Goal: Task Accomplishment & Management: Manage account settings

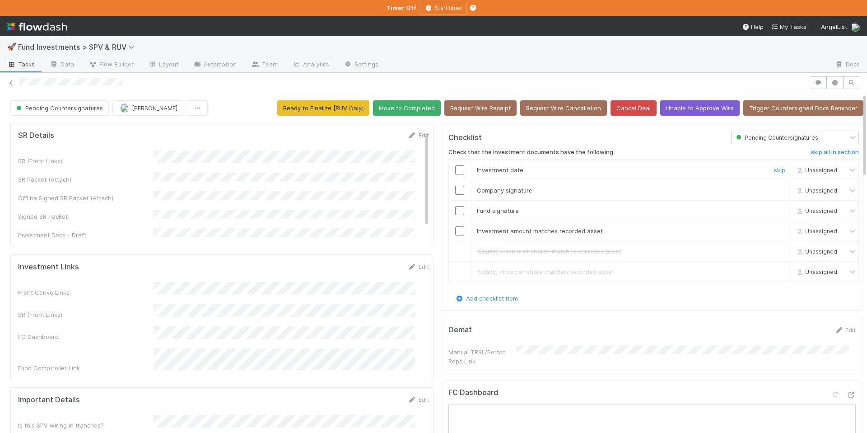
click at [455, 169] on input "checkbox" at bounding box center [459, 169] width 9 height 9
click at [457, 190] on input "checkbox" at bounding box center [459, 190] width 9 height 9
drag, startPoint x: 452, startPoint y: 210, endPoint x: 456, endPoint y: 223, distance: 13.9
click at [455, 210] on input "checkbox" at bounding box center [459, 210] width 9 height 9
click at [455, 230] on input "checkbox" at bounding box center [459, 230] width 9 height 9
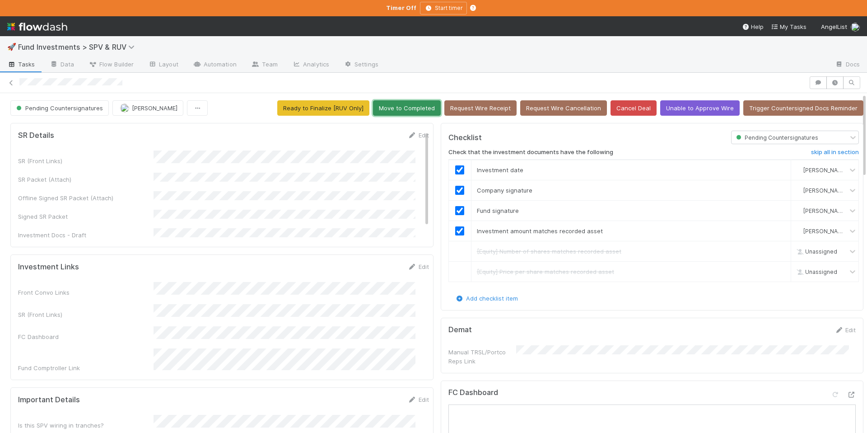
click at [416, 111] on button "Move to Completed" at bounding box center [407, 107] width 68 height 15
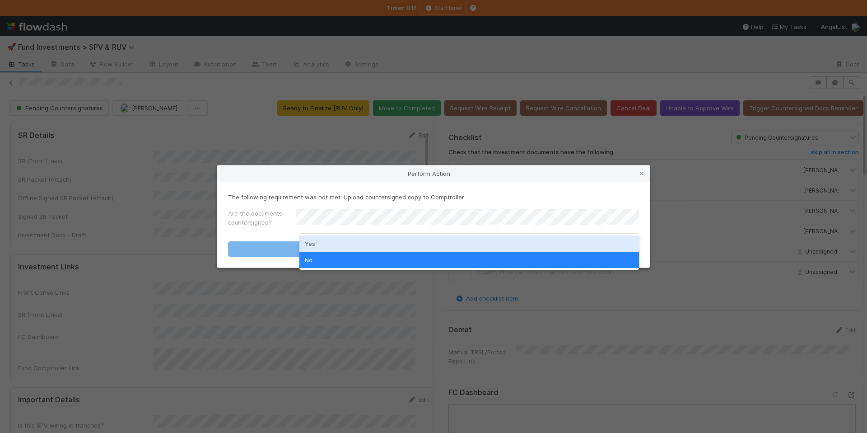
click at [361, 242] on div "Yes" at bounding box center [469, 243] width 340 height 16
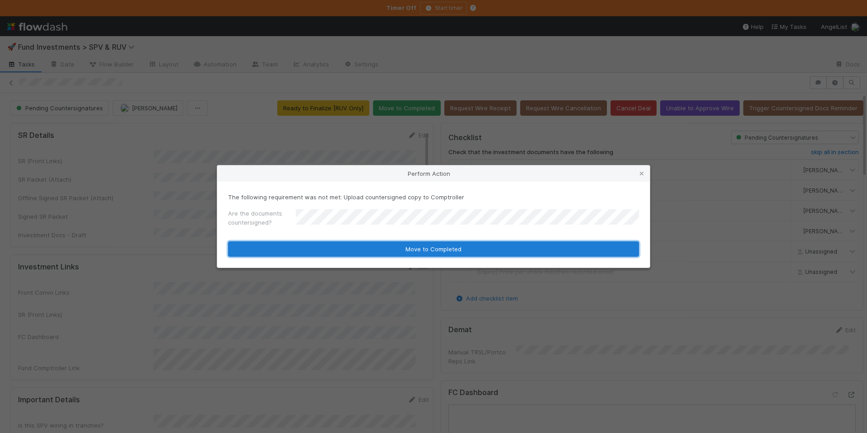
click at [411, 243] on button "Move to Completed" at bounding box center [433, 248] width 411 height 15
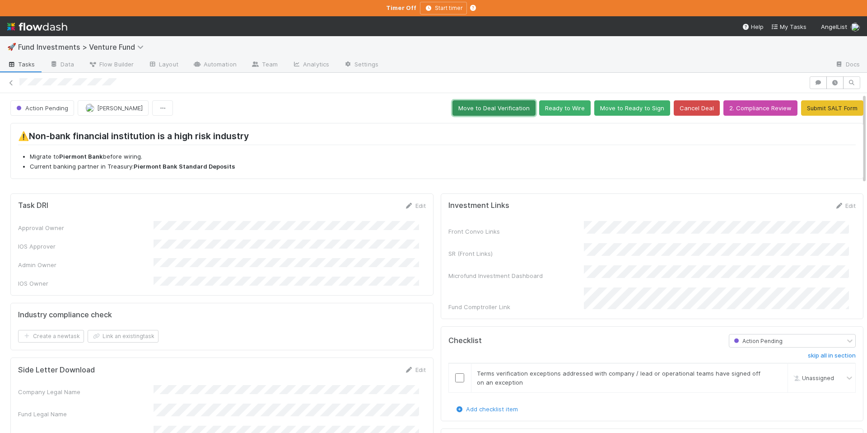
click at [478, 112] on button "Move to Deal Verification" at bounding box center [494, 107] width 83 height 15
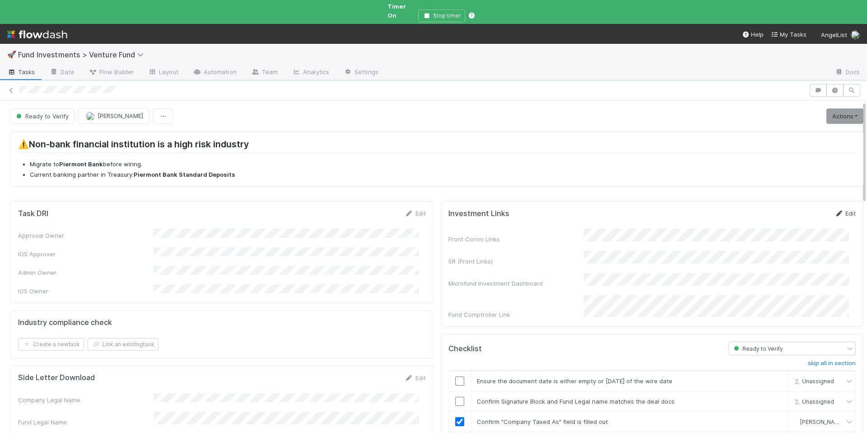
click at [836, 210] on link "Edit" at bounding box center [845, 213] width 21 height 7
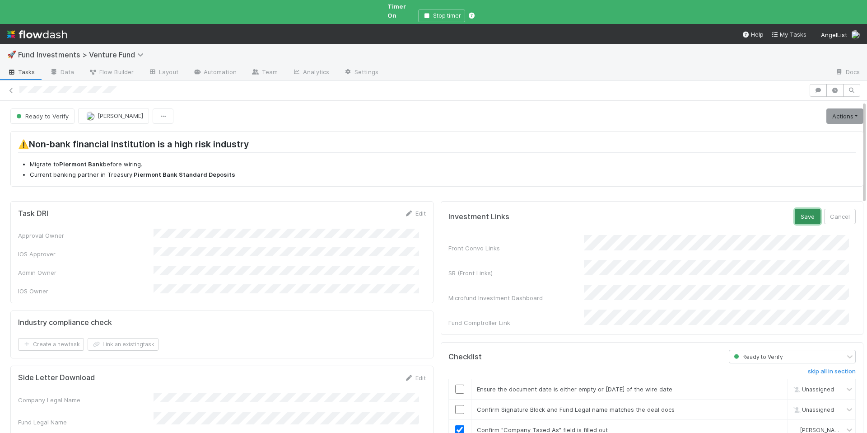
click at [795, 213] on button "Save" at bounding box center [808, 216] width 26 height 15
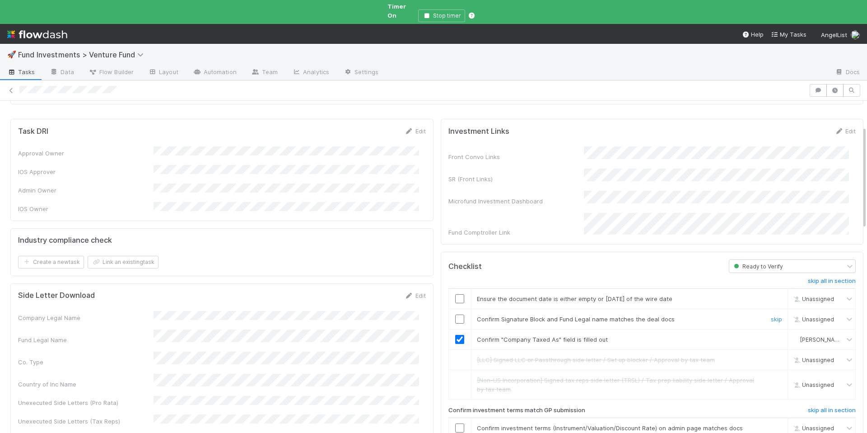
scroll to position [83, 0]
click at [449, 314] on div at bounding box center [460, 318] width 22 height 9
click at [455, 314] on input "checkbox" at bounding box center [459, 318] width 9 height 9
drag, startPoint x: 452, startPoint y: 283, endPoint x: 464, endPoint y: 355, distance: 72.9
click at [455, 294] on input "checkbox" at bounding box center [459, 298] width 9 height 9
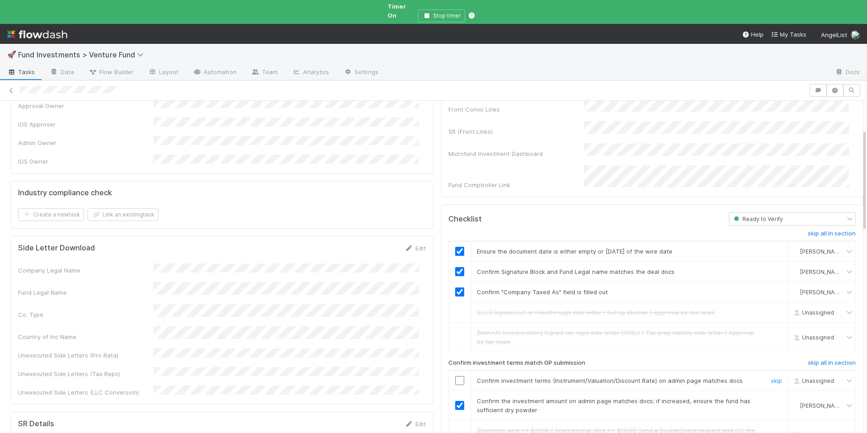
scroll to position [277, 0]
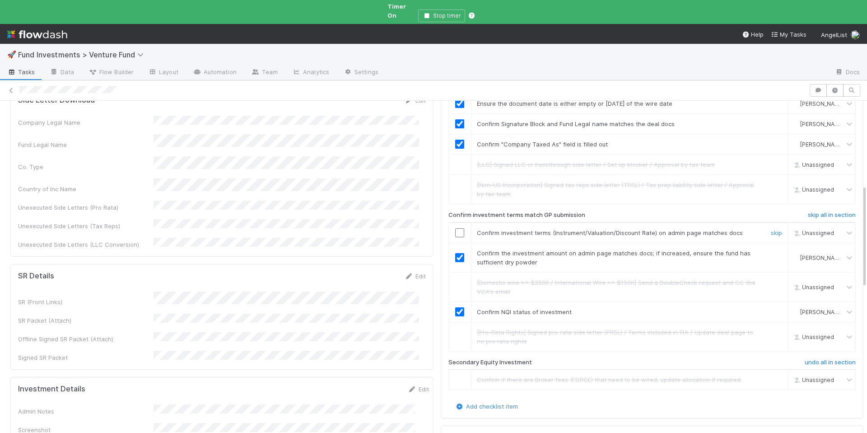
click at [455, 228] on input "checkbox" at bounding box center [459, 232] width 9 height 9
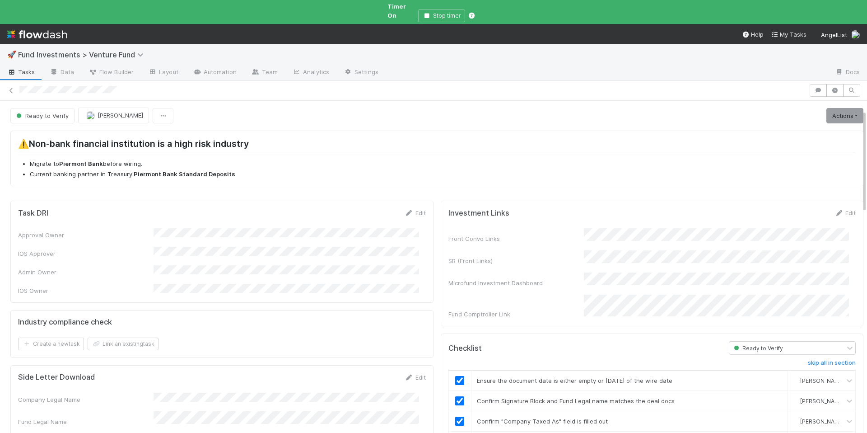
scroll to position [0, 0]
drag, startPoint x: 828, startPoint y: 107, endPoint x: 814, endPoint y: 112, distance: 14.6
click at [828, 108] on link "Actions" at bounding box center [844, 115] width 37 height 15
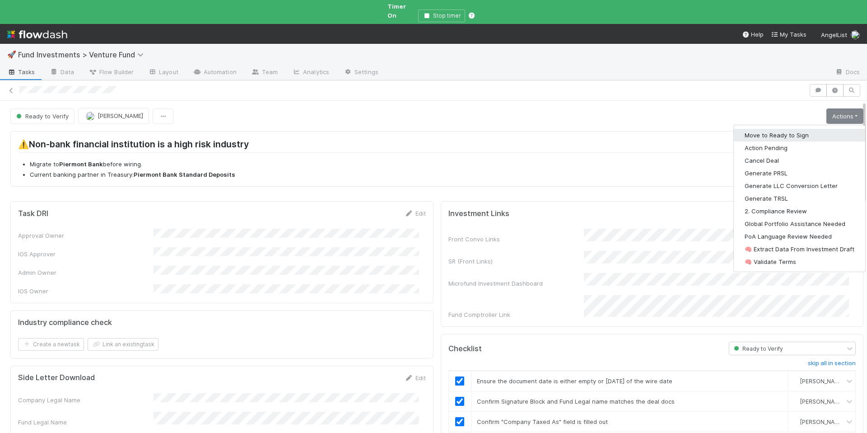
click at [793, 129] on button "Move to Ready to Sign" at bounding box center [799, 135] width 131 height 13
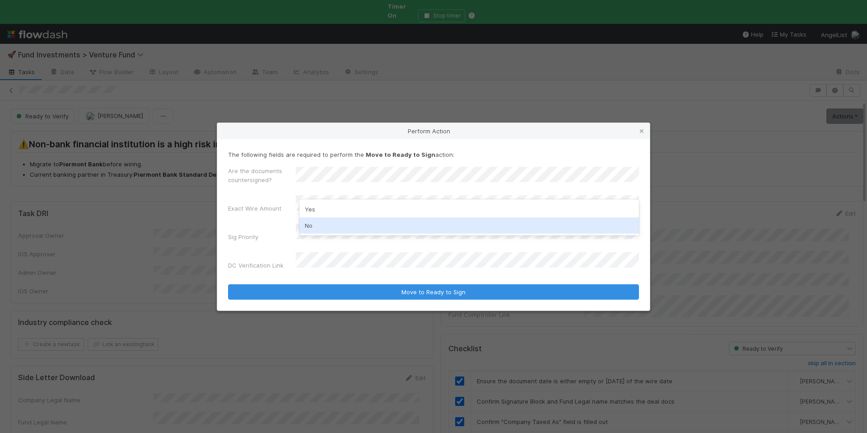
click at [307, 227] on div "No" at bounding box center [469, 225] width 340 height 16
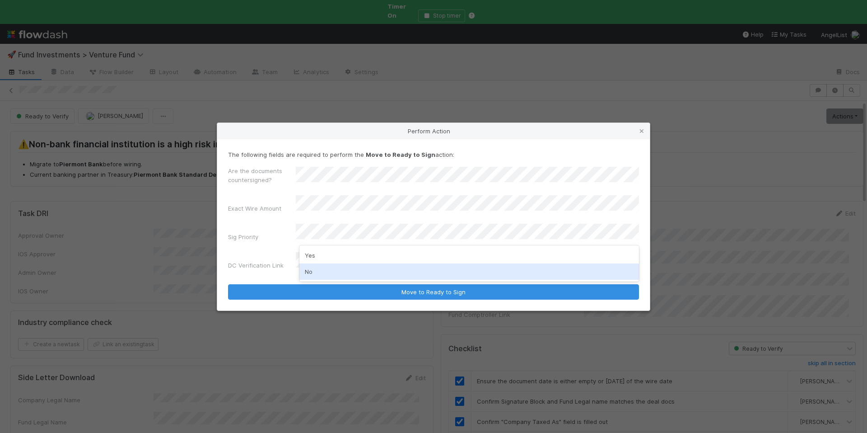
click at [311, 266] on div "No" at bounding box center [469, 271] width 340 height 16
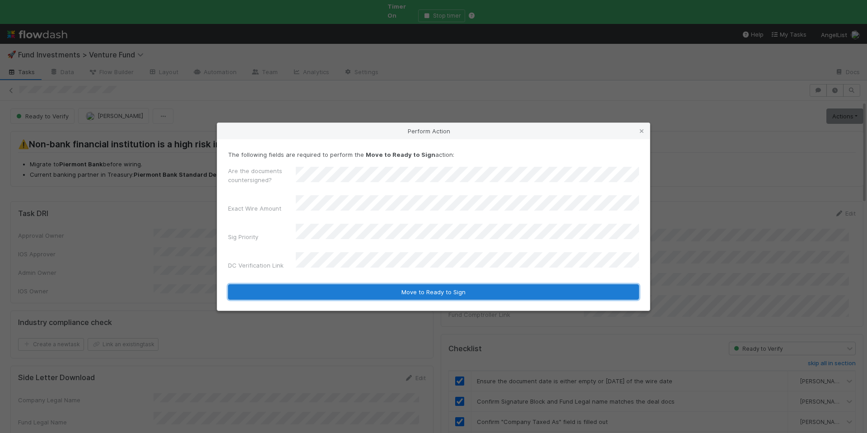
click at [351, 284] on button "Move to Ready to Sign" at bounding box center [433, 291] width 411 height 15
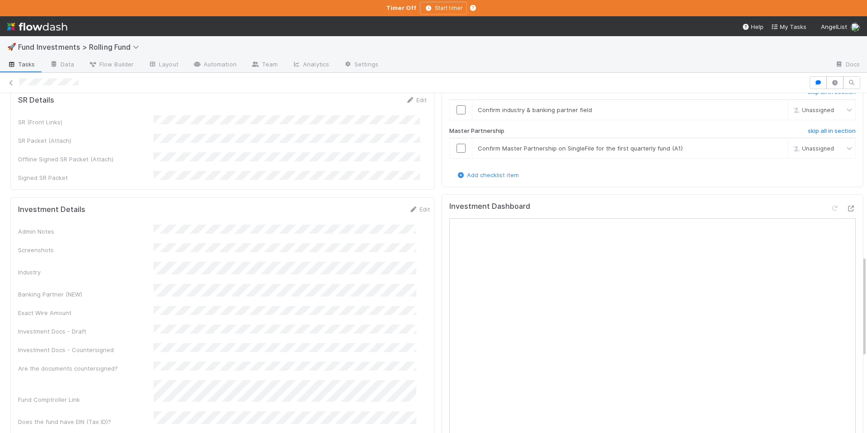
scroll to position [357, 0]
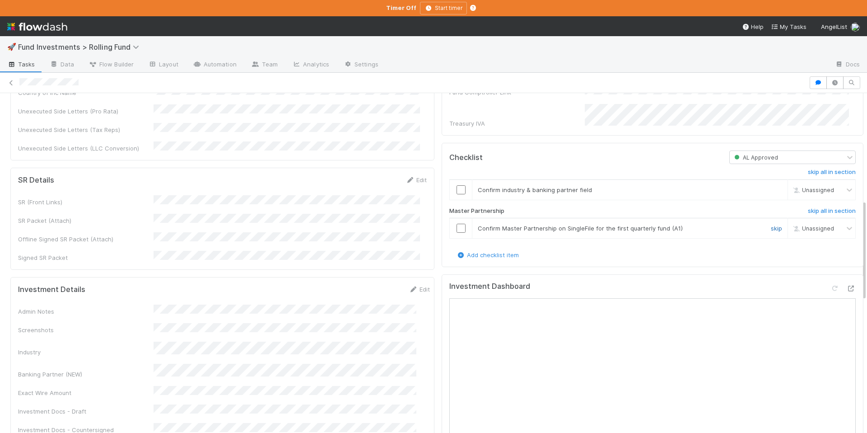
click at [771, 224] on link "skip" at bounding box center [776, 227] width 11 height 7
click at [457, 185] on input "checkbox" at bounding box center [461, 189] width 9 height 9
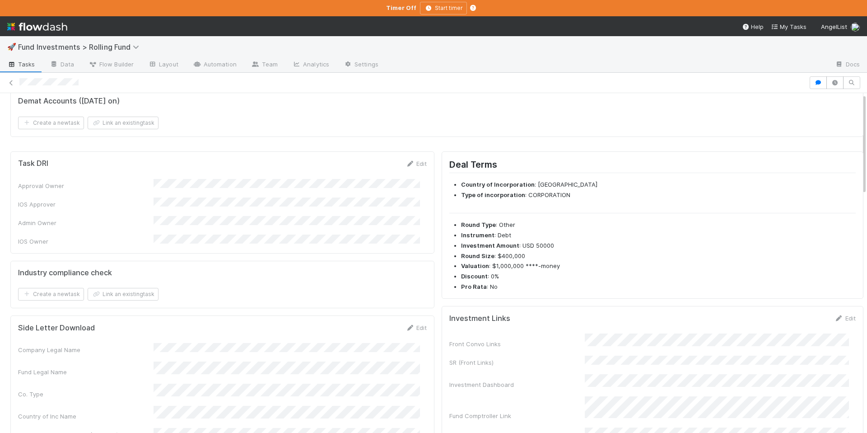
scroll to position [0, 0]
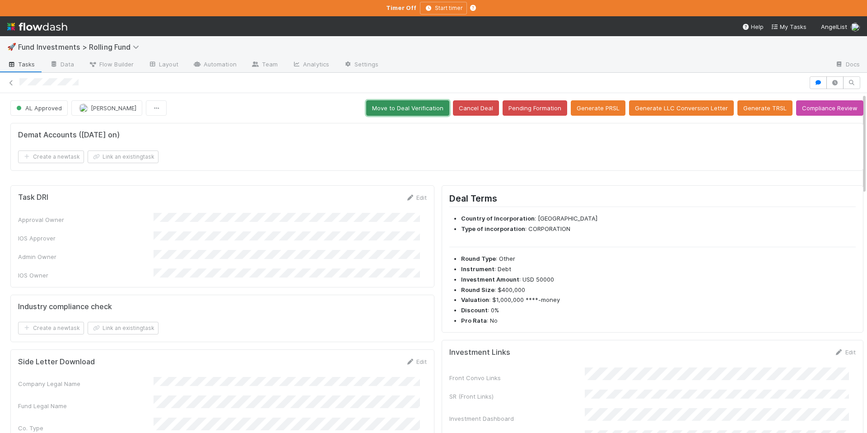
click at [411, 111] on button "Move to Deal Verification" at bounding box center [407, 107] width 83 height 15
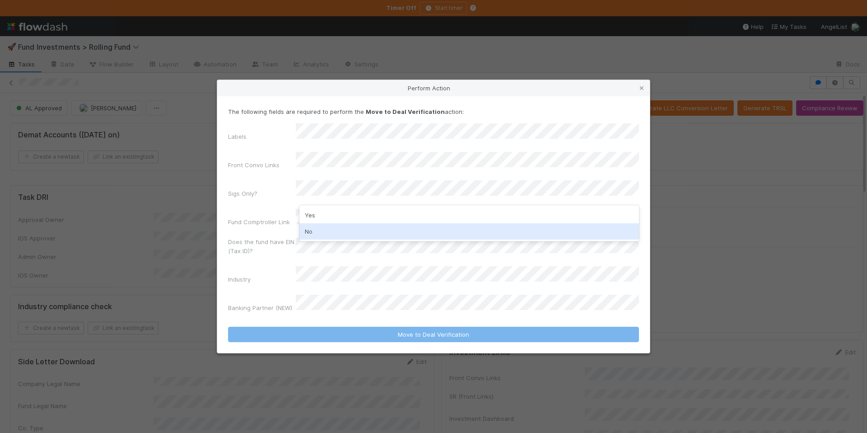
drag, startPoint x: 348, startPoint y: 233, endPoint x: 343, endPoint y: 184, distance: 49.0
click at [348, 233] on div "No" at bounding box center [469, 231] width 340 height 16
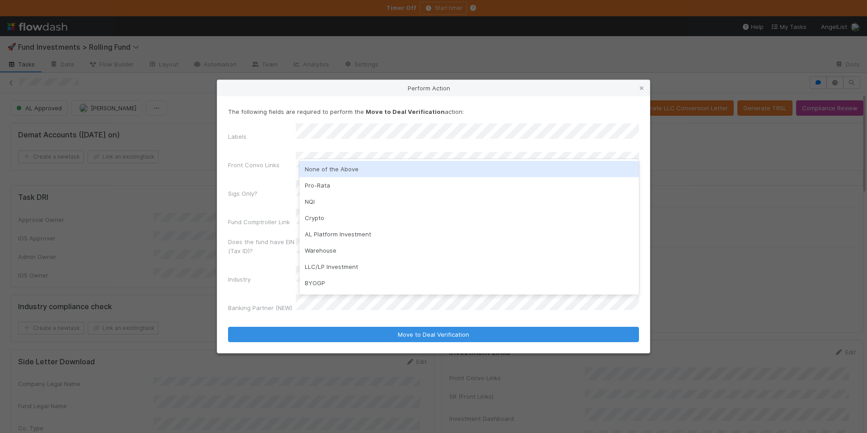
click at [341, 173] on div "None of the Above" at bounding box center [469, 169] width 340 height 16
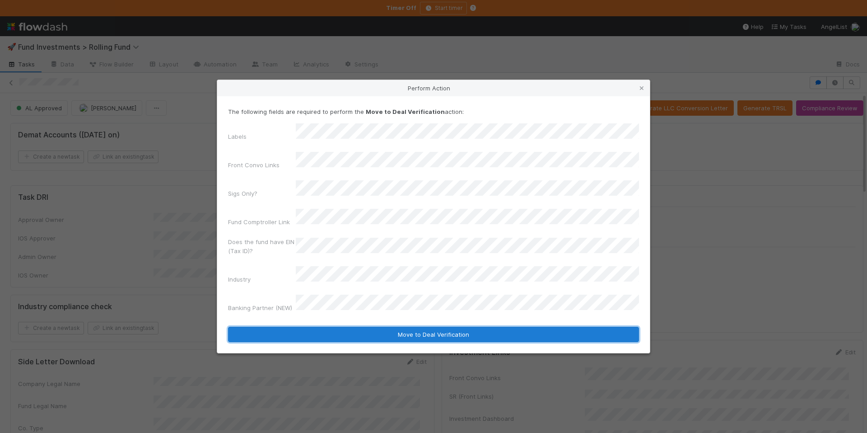
click at [432, 327] on button "Move to Deal Verification" at bounding box center [433, 334] width 411 height 15
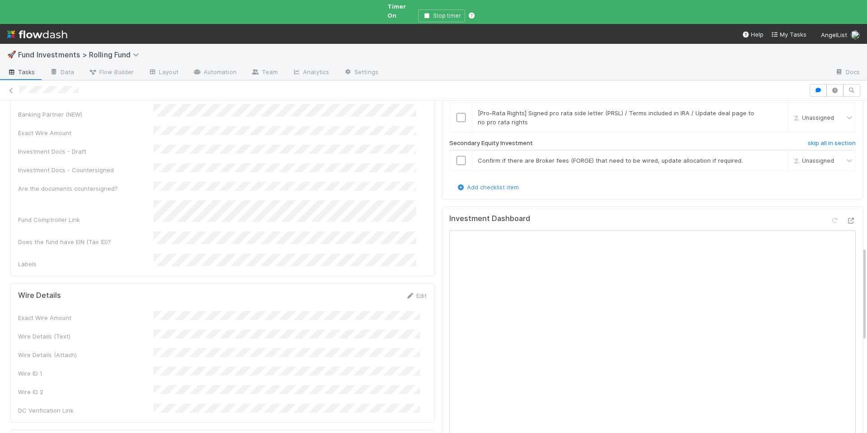
scroll to position [525, 0]
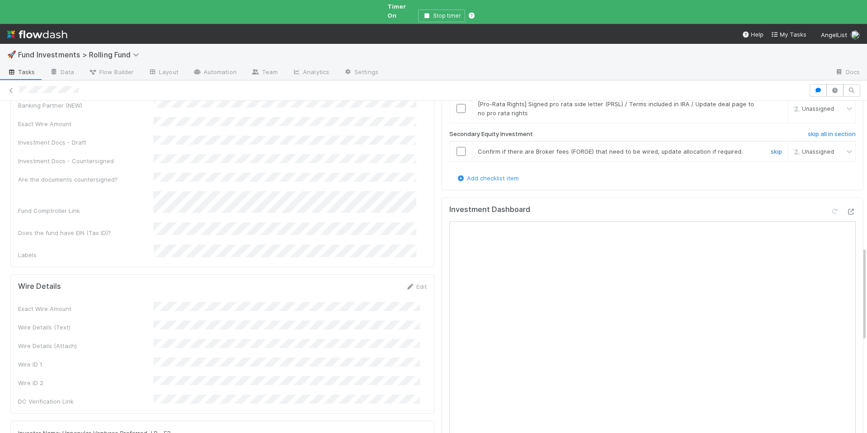
click at [771, 148] on link "skip" at bounding box center [776, 151] width 11 height 7
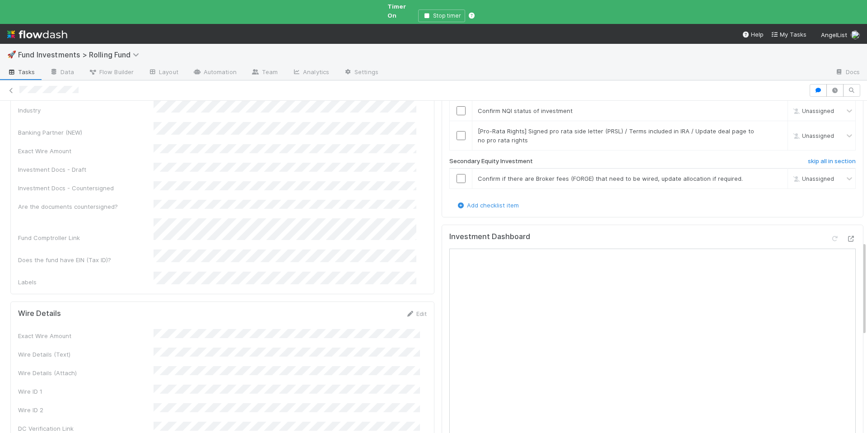
scroll to position [495, 0]
click at [771, 177] on link "skip" at bounding box center [776, 180] width 11 height 7
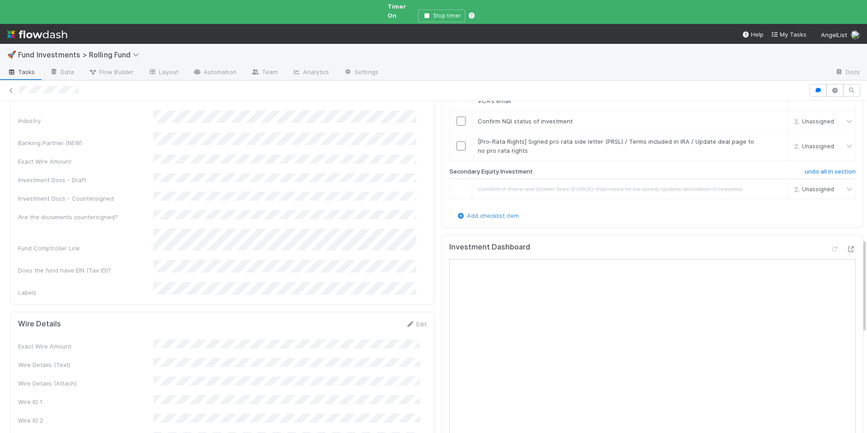
scroll to position [480, 0]
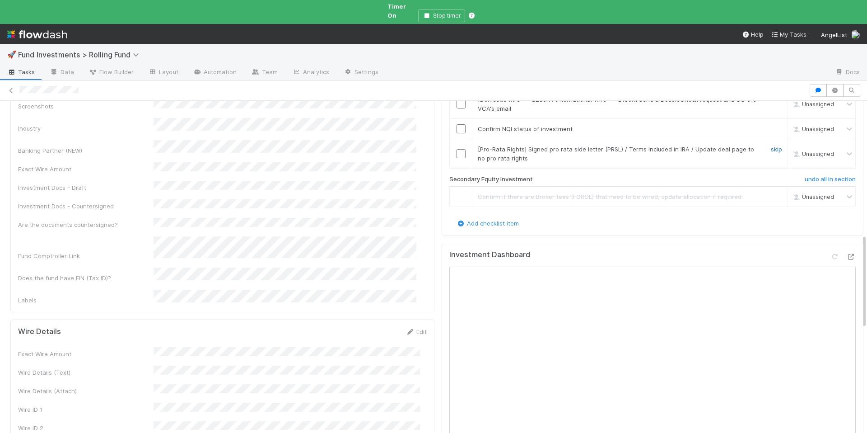
click at [771, 145] on link "skip" at bounding box center [776, 148] width 11 height 7
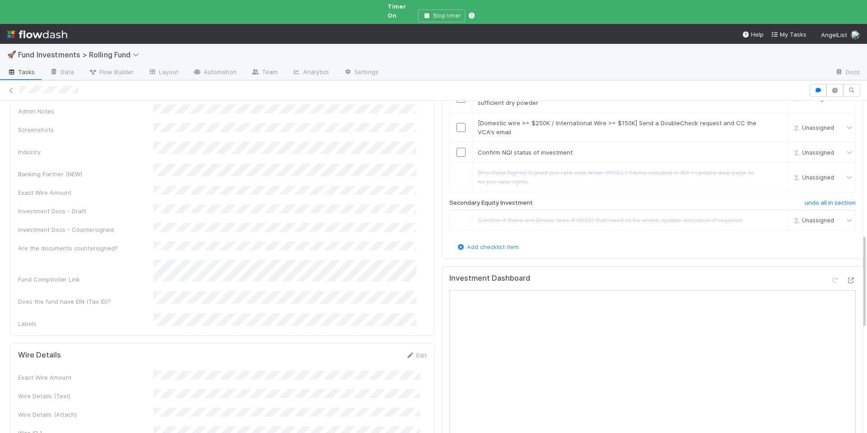
scroll to position [290, 0]
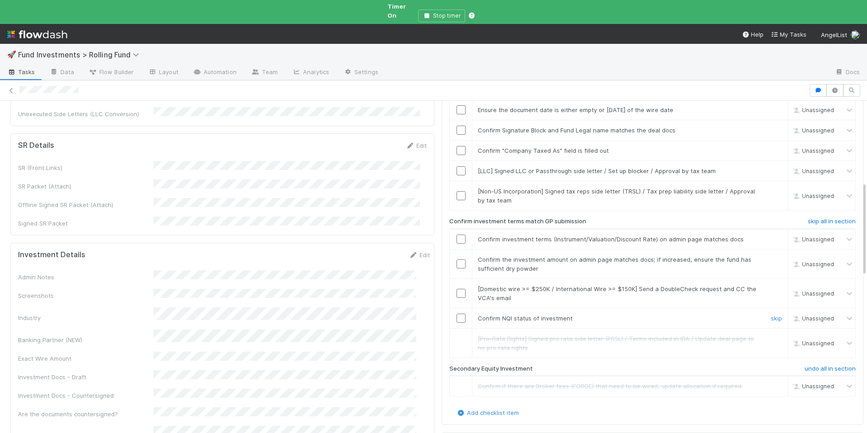
click at [457, 313] on input "checkbox" at bounding box center [461, 317] width 9 height 9
click at [771, 285] on link "skip" at bounding box center [776, 288] width 11 height 7
click at [457, 259] on input "checkbox" at bounding box center [461, 263] width 9 height 9
click at [457, 234] on input "checkbox" at bounding box center [461, 238] width 9 height 9
click at [771, 187] on link "skip" at bounding box center [776, 190] width 11 height 7
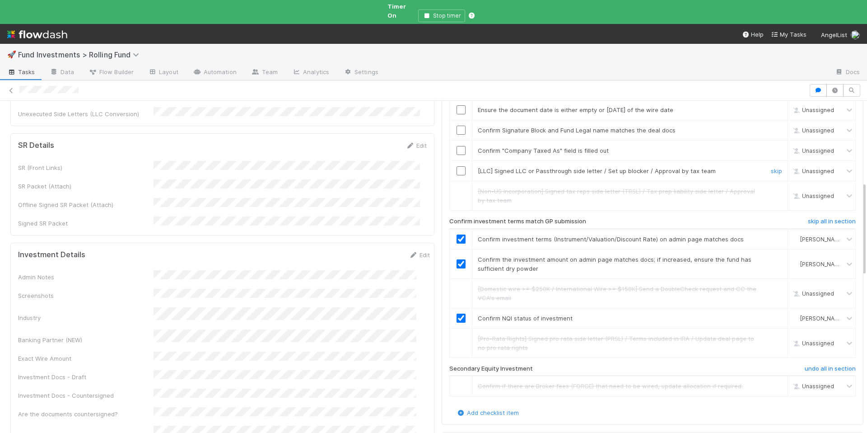
click at [771, 167] on link "skip" at bounding box center [776, 170] width 11 height 7
click at [457, 146] on input "checkbox" at bounding box center [461, 150] width 9 height 9
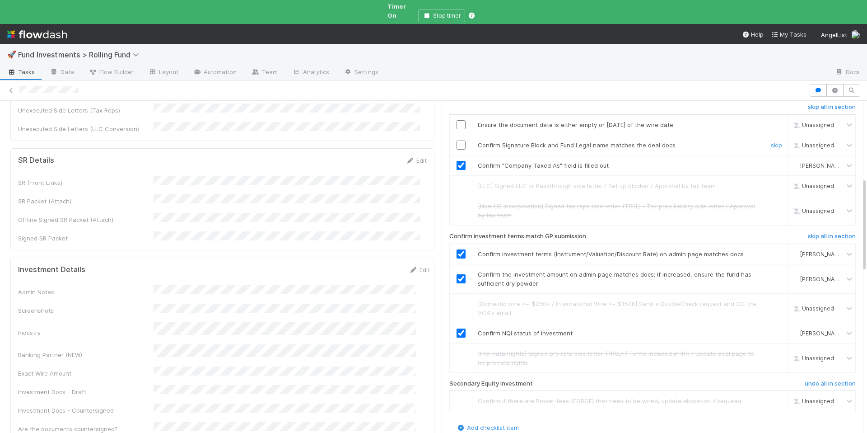
click at [457, 140] on input "checkbox" at bounding box center [461, 144] width 9 height 9
click at [457, 120] on input "checkbox" at bounding box center [461, 124] width 9 height 9
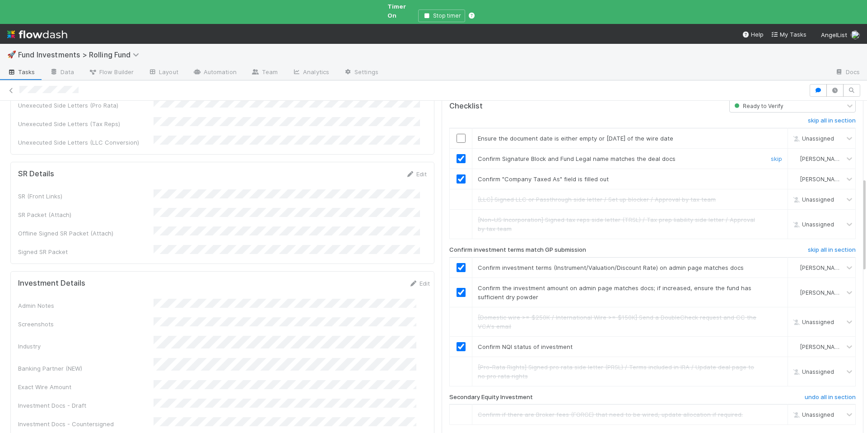
scroll to position [254, 0]
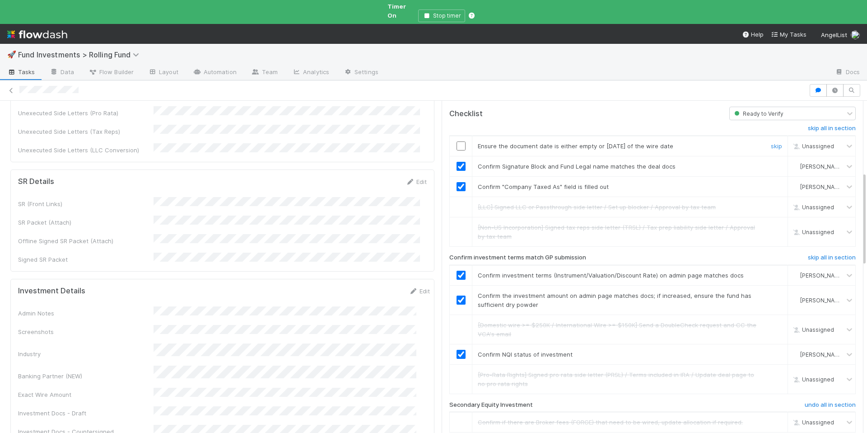
click at [457, 141] on input "checkbox" at bounding box center [461, 145] width 9 height 9
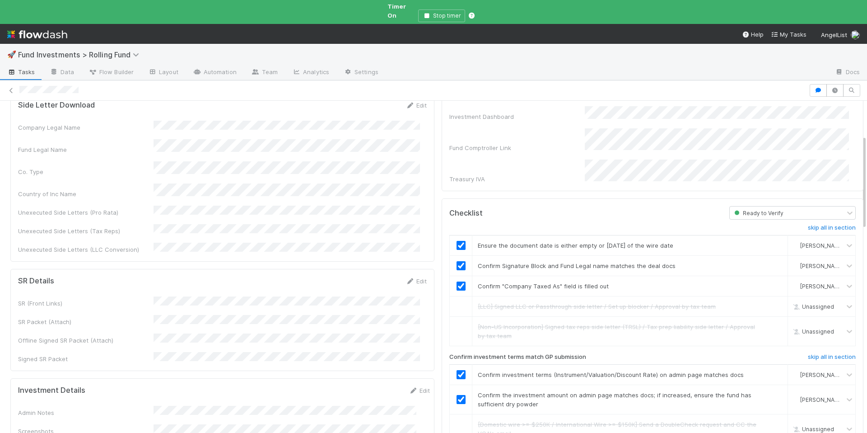
scroll to position [70, 0]
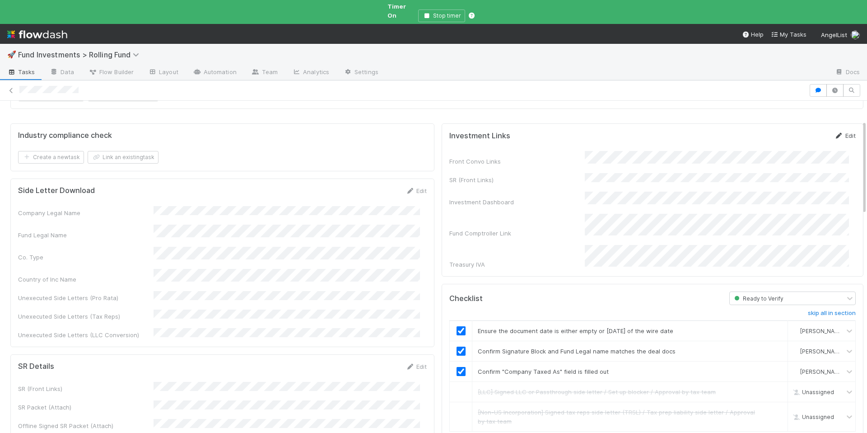
click at [840, 132] on link "Edit" at bounding box center [845, 135] width 21 height 7
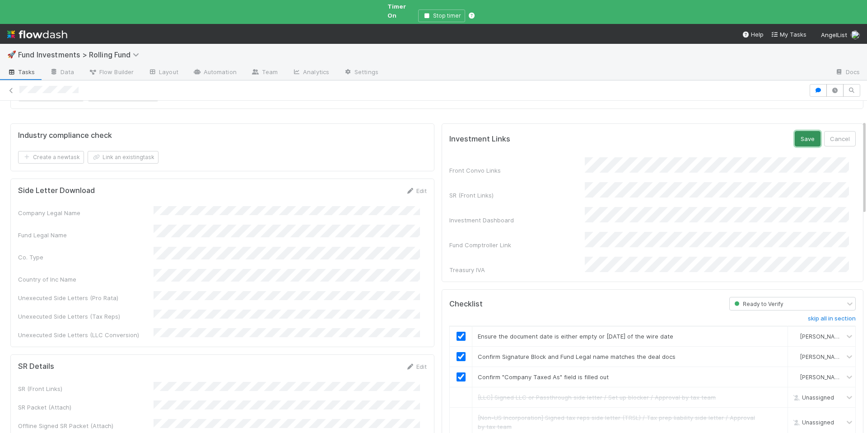
click at [802, 133] on button "Save" at bounding box center [808, 138] width 26 height 15
click at [835, 133] on icon at bounding box center [839, 136] width 9 height 6
click at [824, 131] on button "Cancel" at bounding box center [840, 138] width 32 height 15
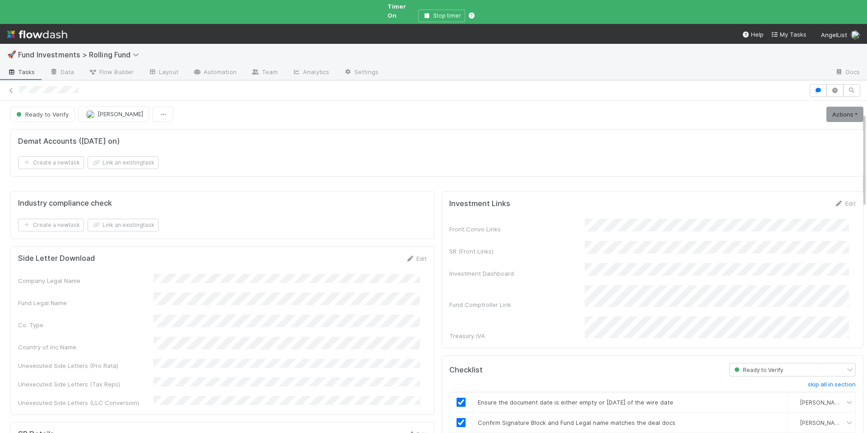
scroll to position [0, 0]
click at [831, 111] on link "Actions" at bounding box center [844, 115] width 37 height 15
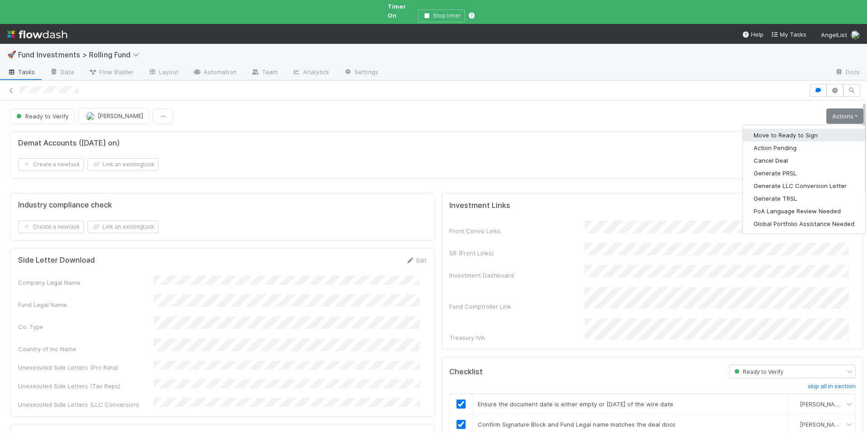
click at [759, 129] on button "Move to Ready to Sign" at bounding box center [804, 135] width 122 height 13
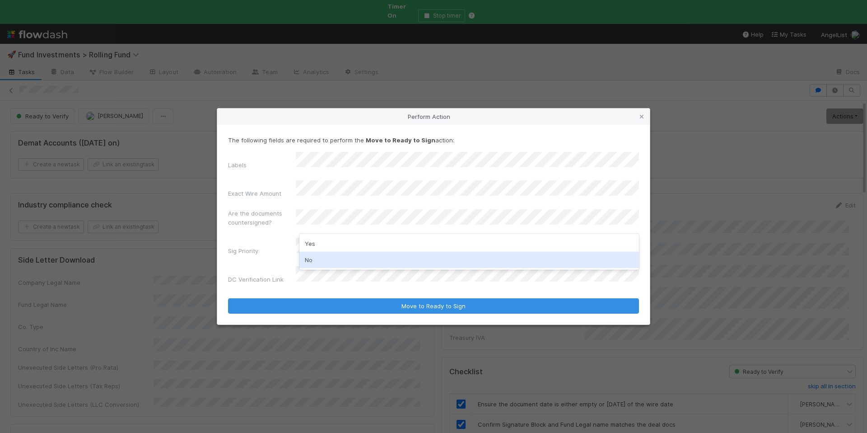
click at [320, 261] on div "No" at bounding box center [469, 260] width 340 height 16
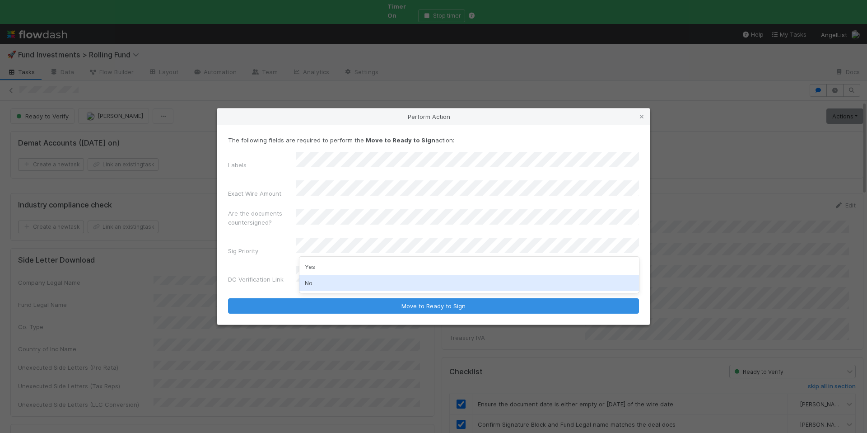
click at [319, 280] on div "No" at bounding box center [469, 283] width 340 height 16
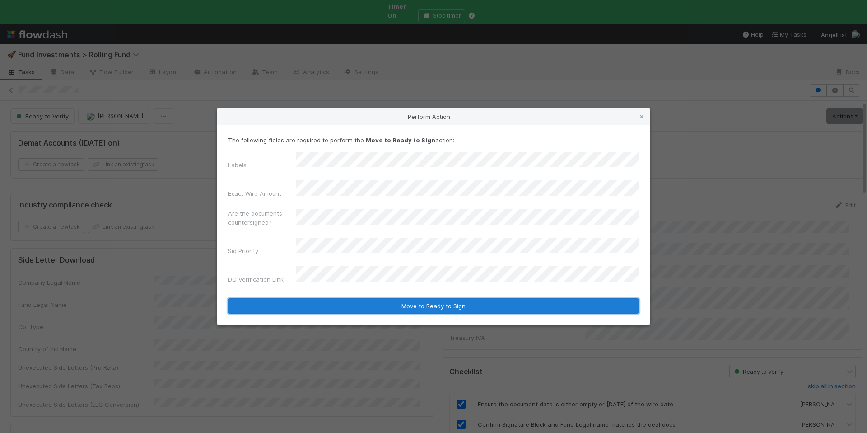
click at [353, 299] on button "Move to Ready to Sign" at bounding box center [433, 305] width 411 height 15
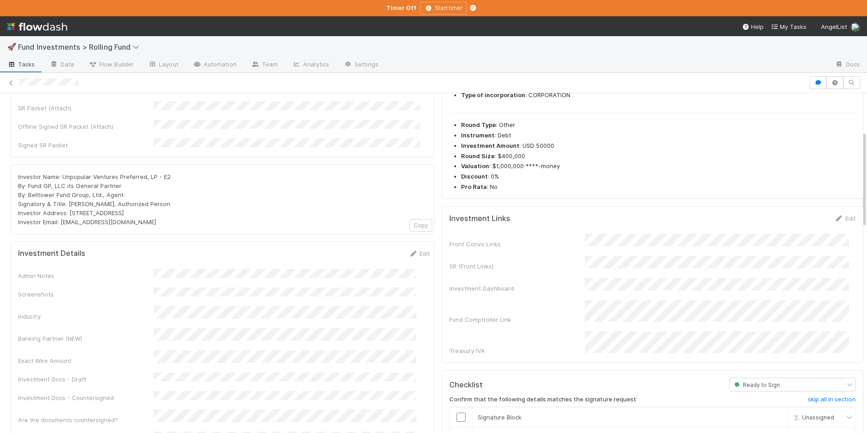
scroll to position [310, 0]
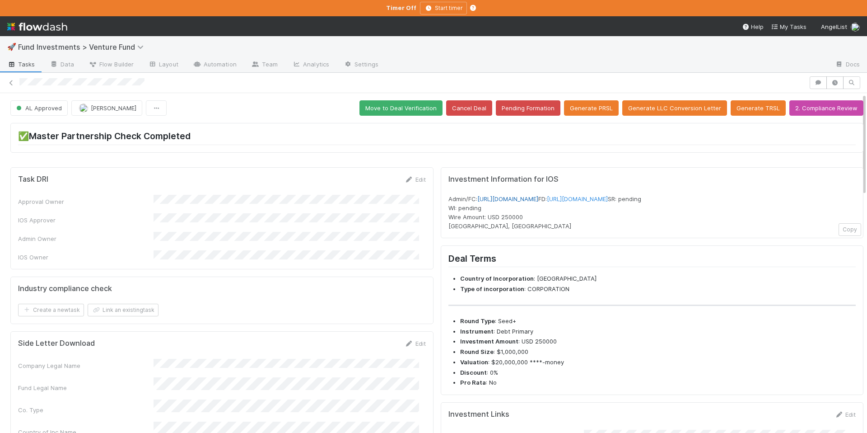
click at [536, 198] on link "https://venture.angellist.com/v/admin/funds/investment/29595" at bounding box center [507, 198] width 61 height 7
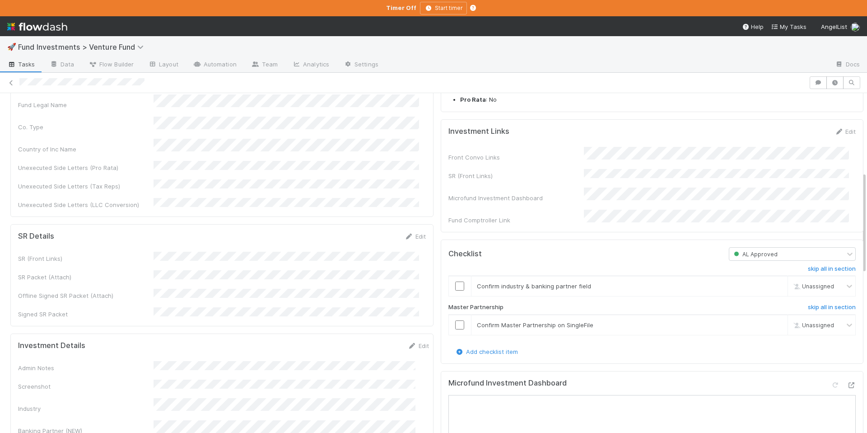
scroll to position [289, 0]
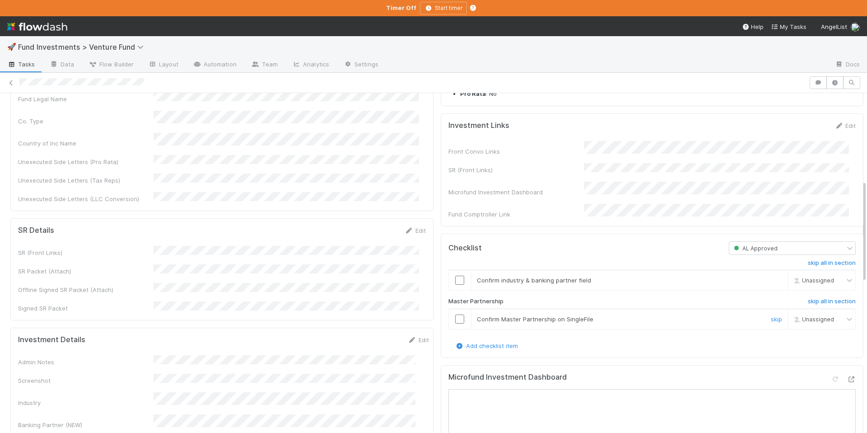
click at [455, 323] on input "checkbox" at bounding box center [459, 318] width 9 height 9
click at [455, 285] on input "checkbox" at bounding box center [459, 279] width 9 height 9
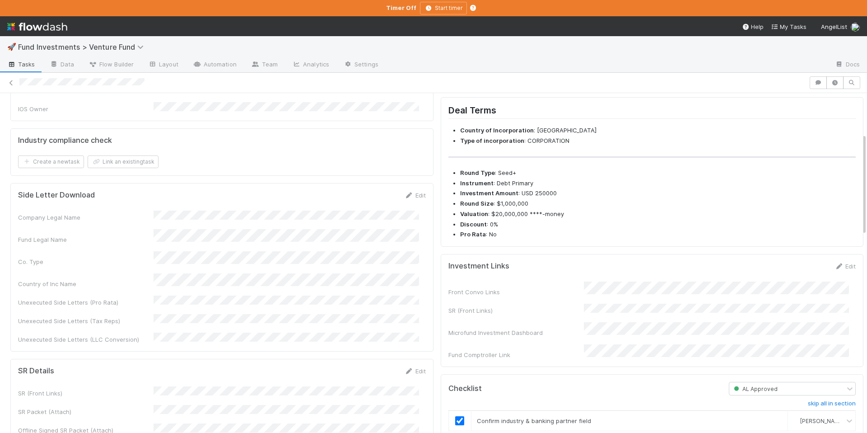
scroll to position [149, 0]
click at [835, 268] on icon at bounding box center [839, 265] width 9 height 6
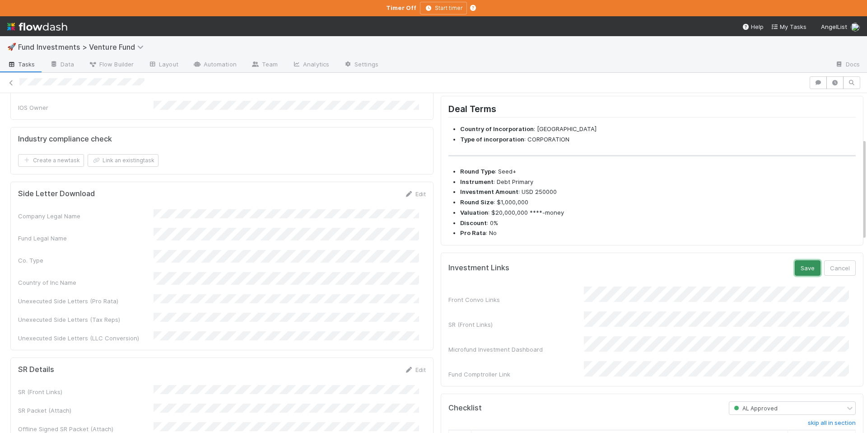
click at [798, 275] on button "Save" at bounding box center [808, 267] width 26 height 15
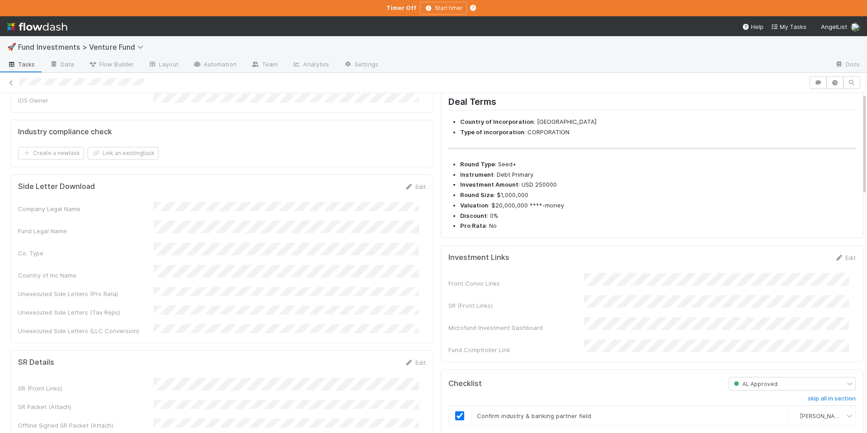
scroll to position [0, 0]
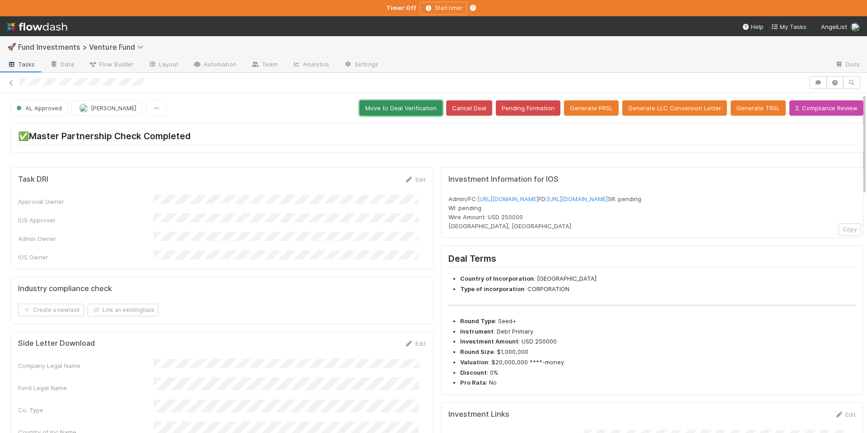
click at [409, 111] on button "Move to Deal Verification" at bounding box center [400, 107] width 83 height 15
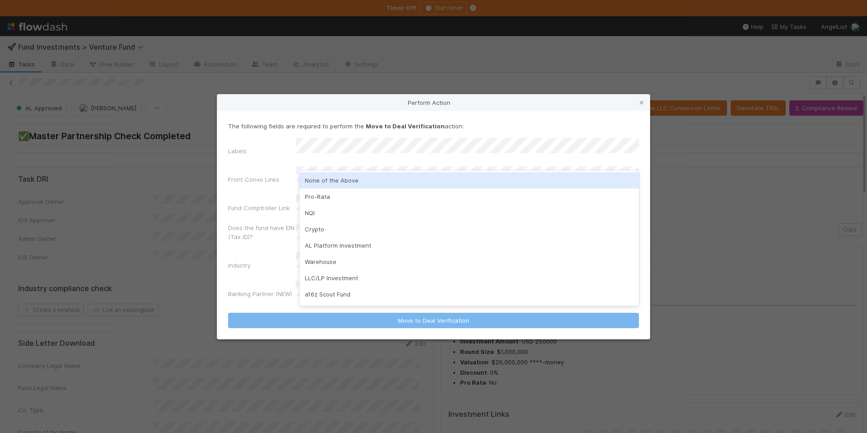
click at [334, 176] on div "None of the Above" at bounding box center [469, 180] width 340 height 16
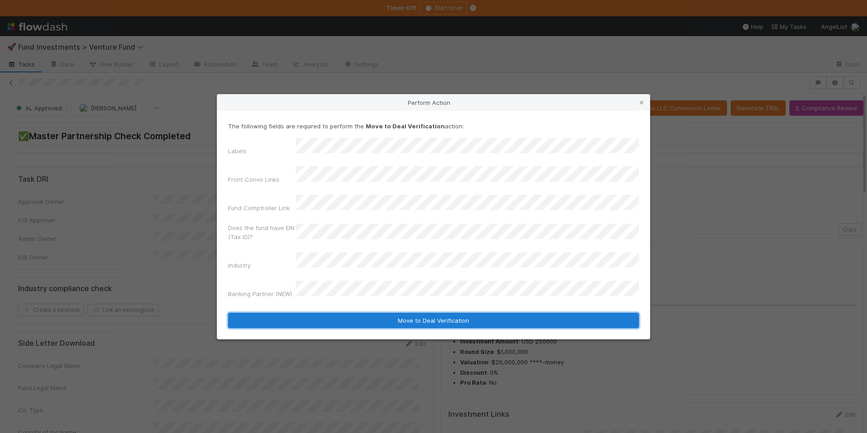
click at [399, 313] on button "Move to Deal Verification" at bounding box center [433, 320] width 411 height 15
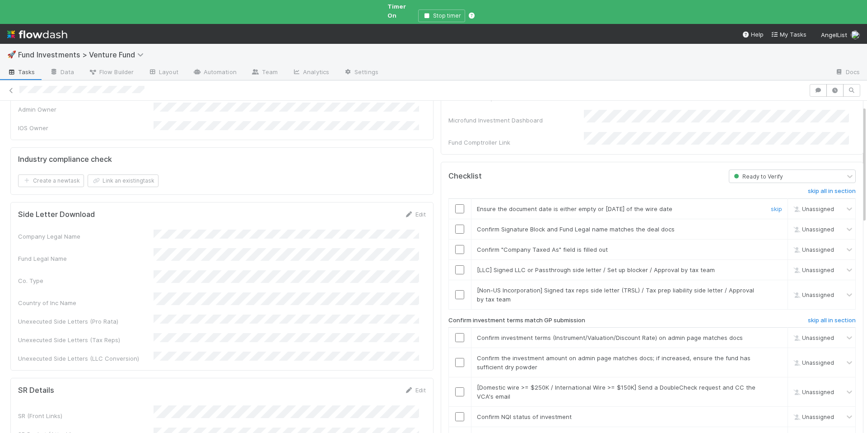
scroll to position [307, 0]
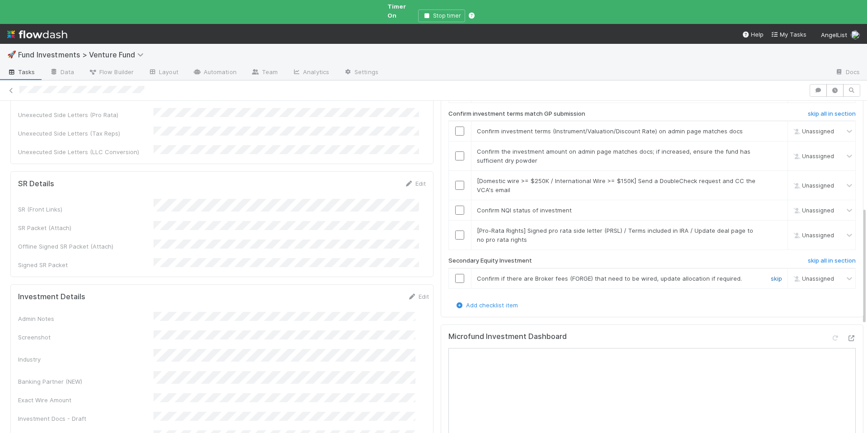
click at [771, 275] on link "skip" at bounding box center [776, 278] width 11 height 7
click at [771, 227] on link "skip" at bounding box center [776, 230] width 11 height 7
click at [455, 205] on input "checkbox" at bounding box center [459, 209] width 9 height 9
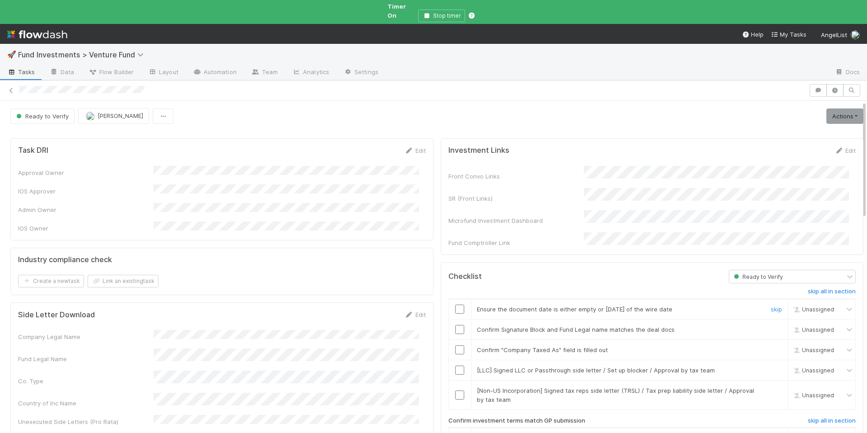
click at [455, 304] on input "checkbox" at bounding box center [459, 308] width 9 height 9
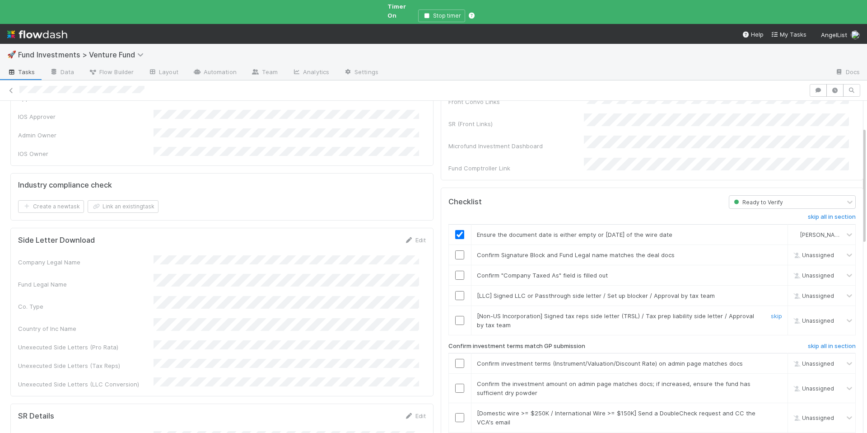
scroll to position [112, 0]
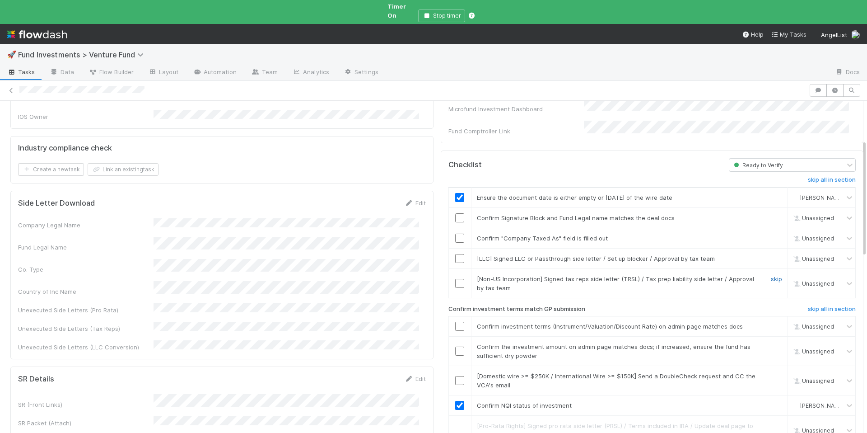
click at [771, 275] on link "skip" at bounding box center [776, 278] width 11 height 7
click at [771, 255] on link "skip" at bounding box center [776, 258] width 11 height 7
click at [456, 233] on input "checkbox" at bounding box center [459, 237] width 9 height 9
click at [455, 213] on input "checkbox" at bounding box center [459, 217] width 9 height 9
click at [455, 322] on input "checkbox" at bounding box center [459, 326] width 9 height 9
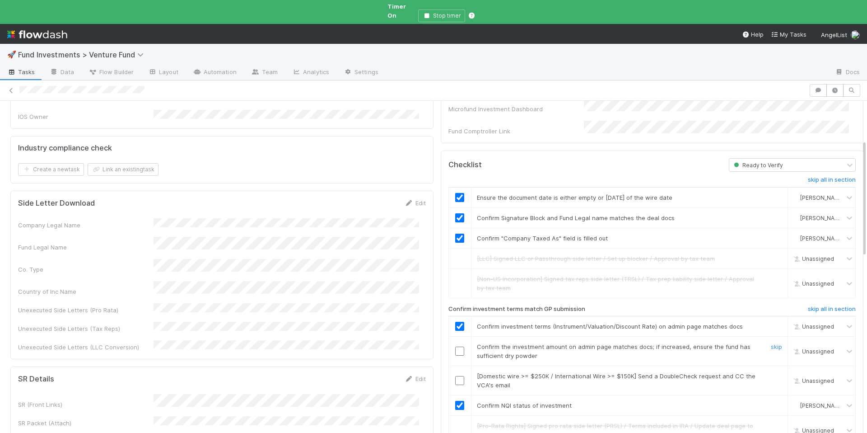
checkbox input "true"
click at [456, 346] on input "checkbox" at bounding box center [459, 350] width 9 height 9
click at [771, 372] on link "skip" at bounding box center [776, 375] width 11 height 7
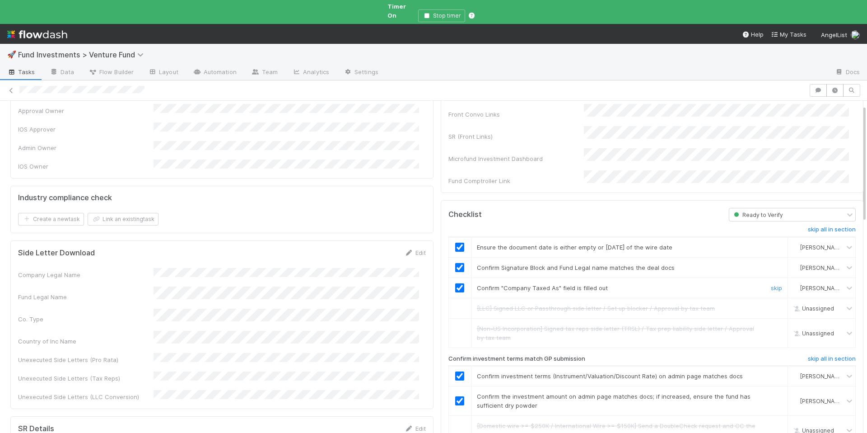
scroll to position [0, 0]
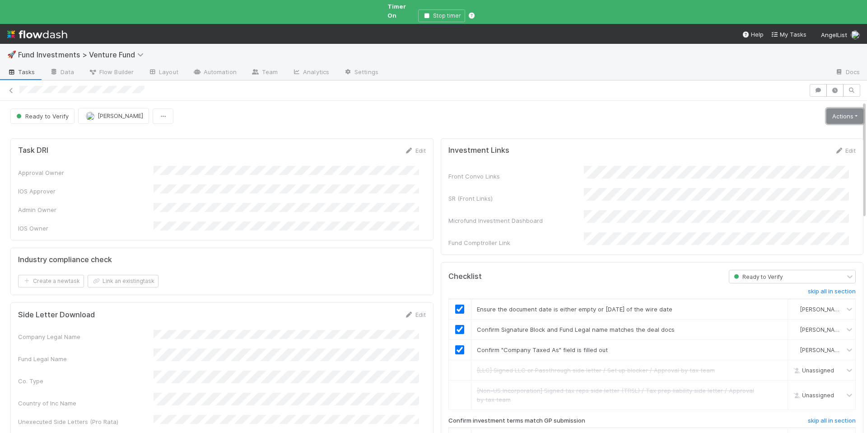
click at [827, 110] on link "Actions" at bounding box center [844, 115] width 37 height 15
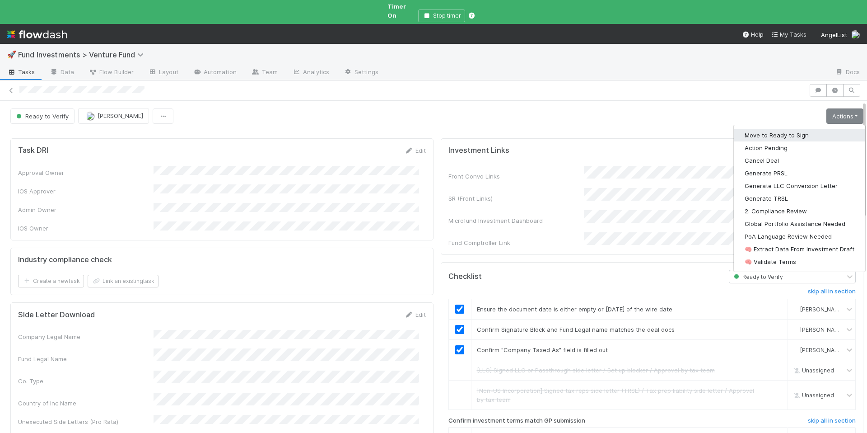
click at [808, 129] on button "Move to Ready to Sign" at bounding box center [799, 135] width 131 height 13
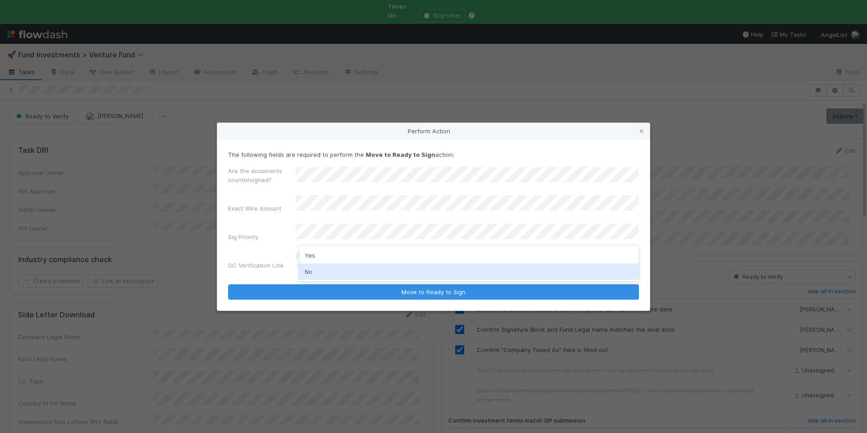
click at [339, 266] on div "No" at bounding box center [469, 271] width 340 height 16
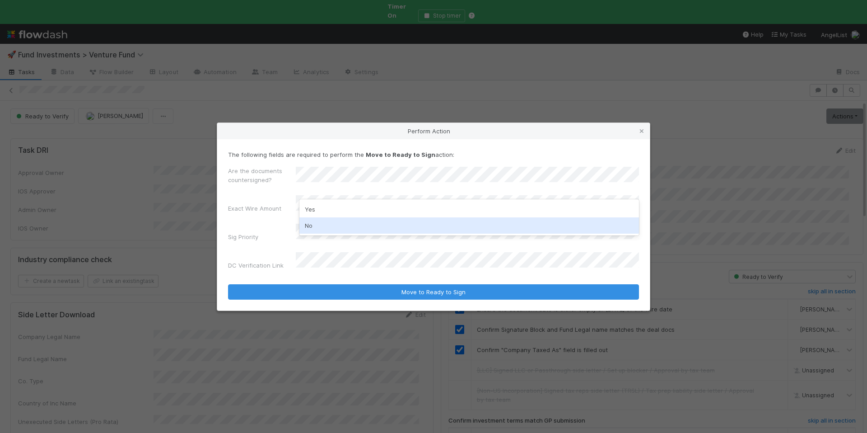
click at [330, 223] on div "No" at bounding box center [469, 225] width 340 height 16
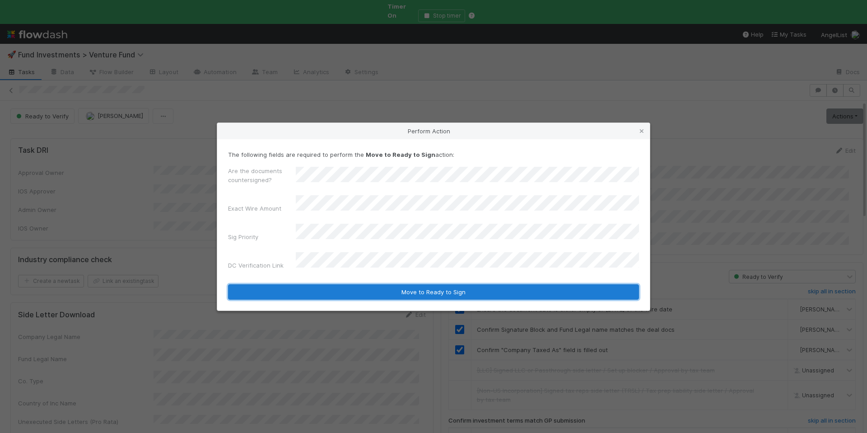
click at [494, 286] on button "Move to Ready to Sign" at bounding box center [433, 291] width 411 height 15
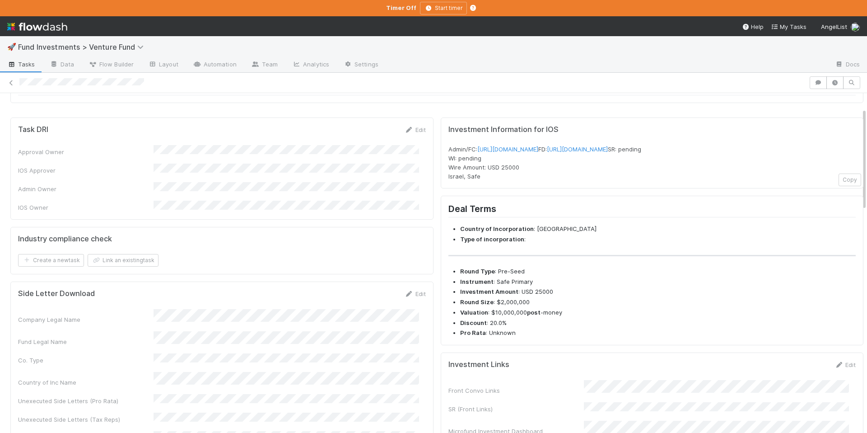
scroll to position [48, 0]
click at [527, 147] on link "[URL][DOMAIN_NAME]" at bounding box center [507, 150] width 61 height 7
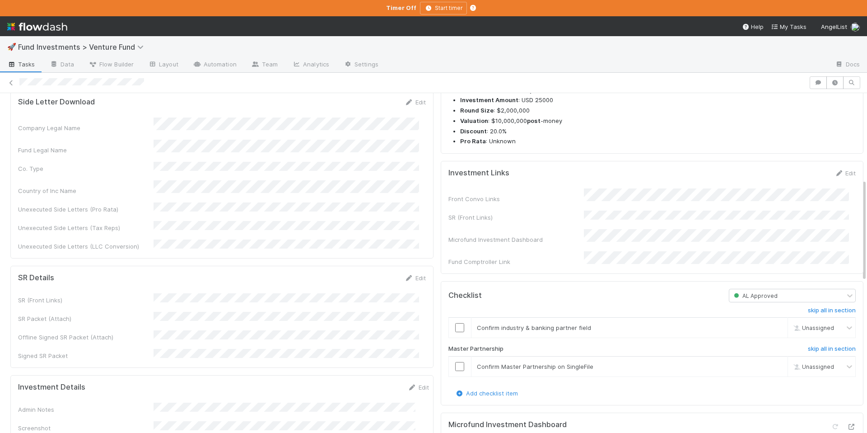
scroll to position [300, 0]
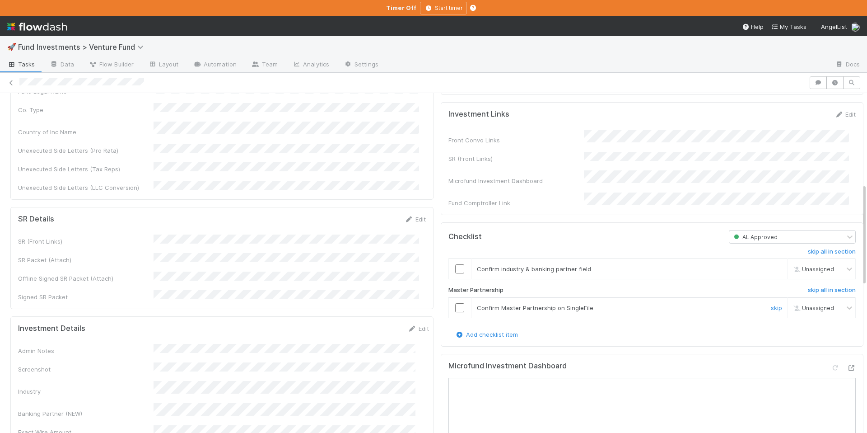
click at [455, 312] on input "checkbox" at bounding box center [459, 307] width 9 height 9
click at [455, 273] on input "checkbox" at bounding box center [459, 268] width 9 height 9
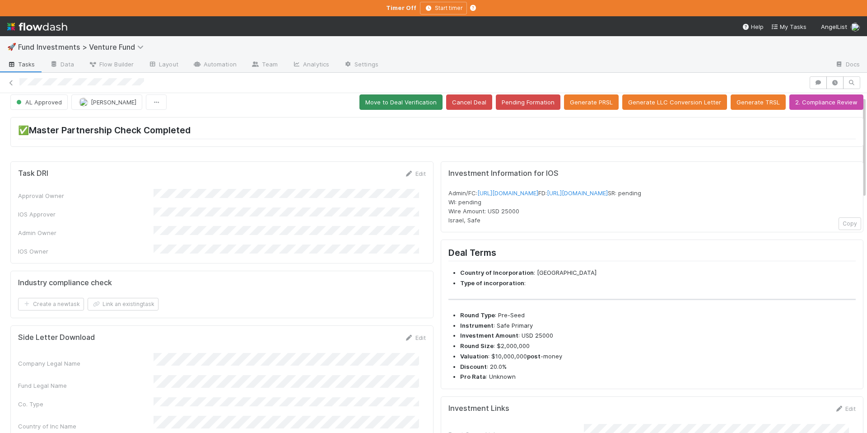
scroll to position [0, 0]
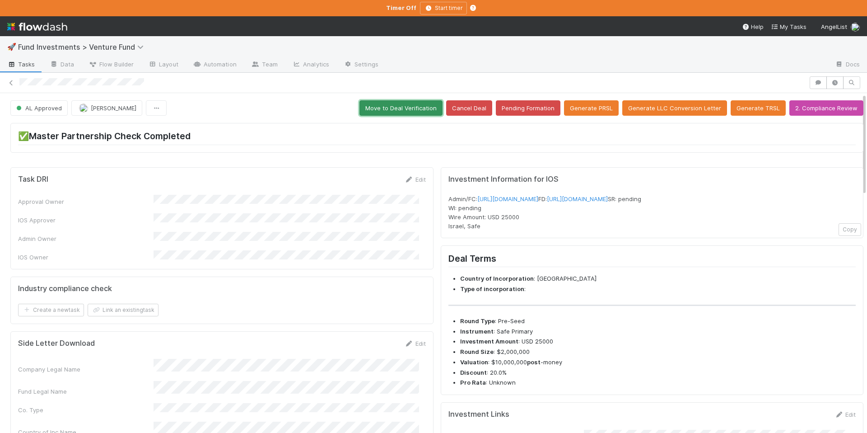
click at [406, 105] on button "Move to Deal Verification" at bounding box center [400, 107] width 83 height 15
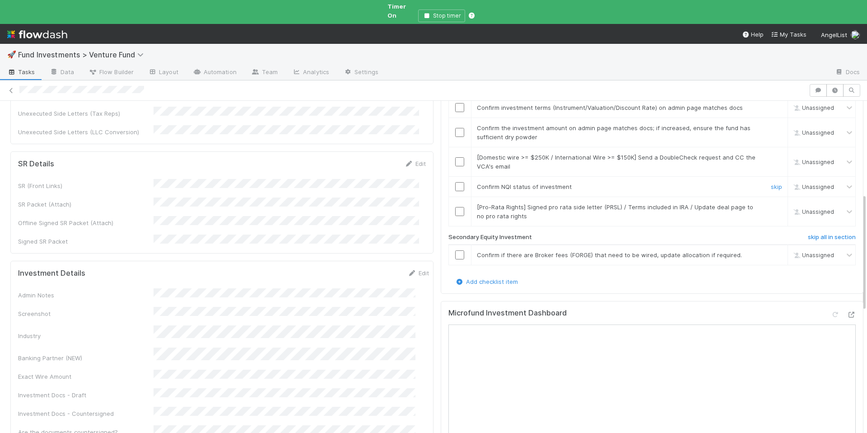
scroll to position [331, 0]
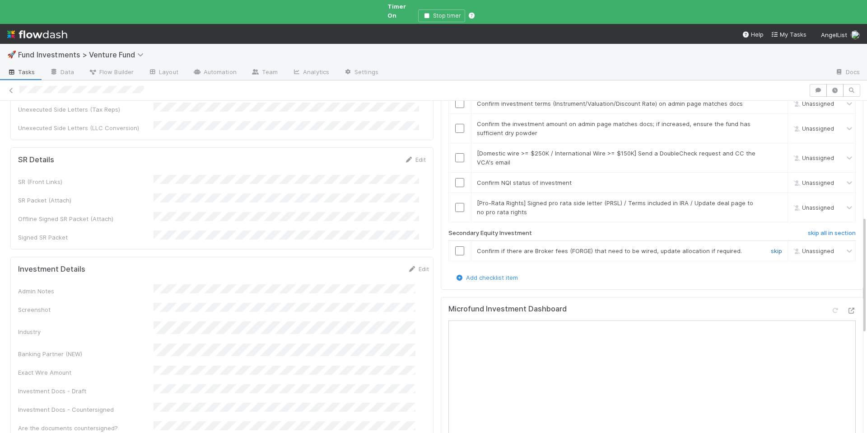
click at [771, 247] on link "skip" at bounding box center [776, 250] width 11 height 7
click at [771, 199] on link "skip" at bounding box center [776, 202] width 11 height 7
click at [455, 178] on input "checkbox" at bounding box center [459, 182] width 9 height 9
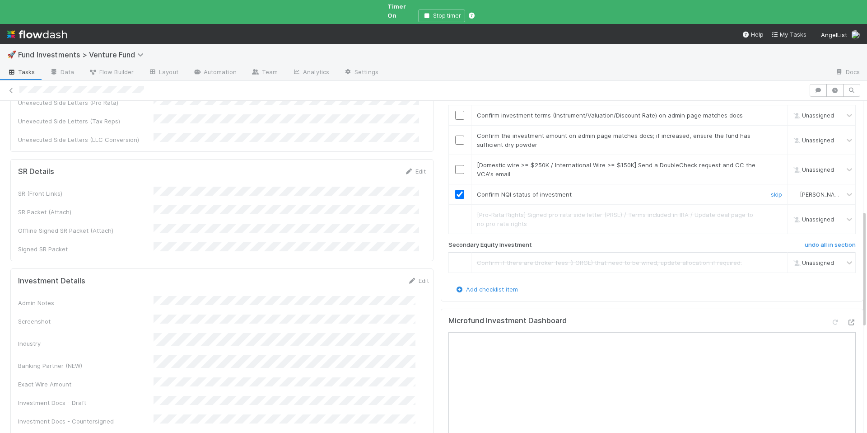
scroll to position [313, 0]
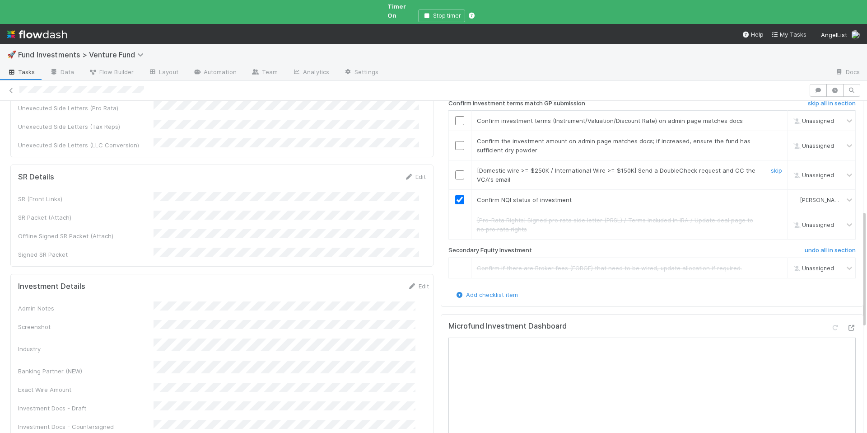
click at [771, 167] on link "skip" at bounding box center [776, 170] width 11 height 7
click at [455, 141] on input "checkbox" at bounding box center [459, 145] width 9 height 9
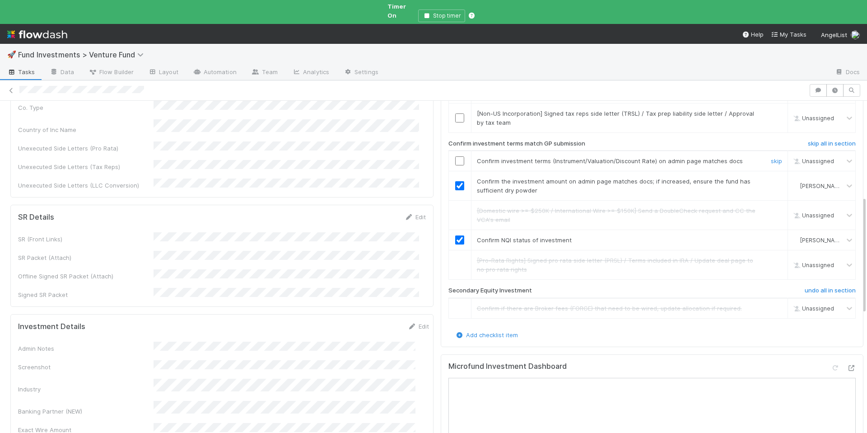
click at [455, 156] on input "checkbox" at bounding box center [459, 160] width 9 height 9
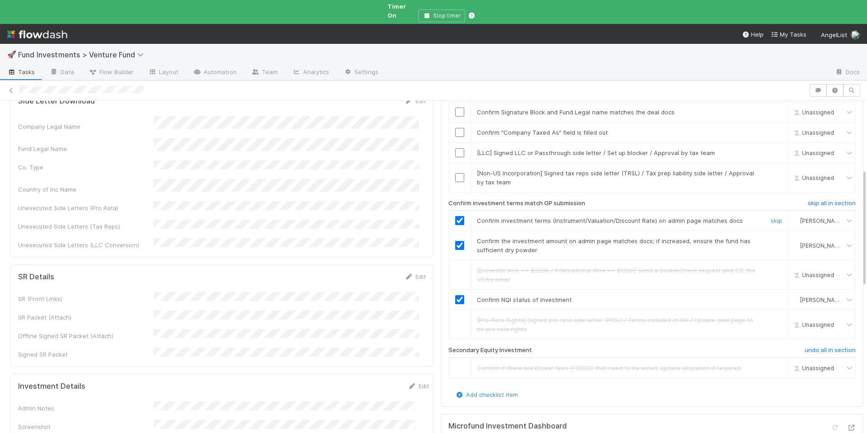
scroll to position [115, 0]
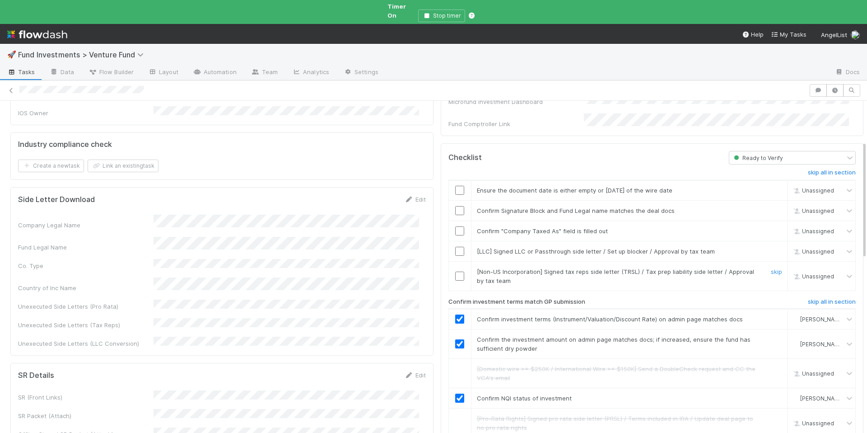
click at [455, 271] on input "checkbox" at bounding box center [459, 275] width 9 height 9
click at [771, 247] on link "skip" at bounding box center [776, 250] width 11 height 7
click at [457, 186] on input "checkbox" at bounding box center [459, 190] width 9 height 9
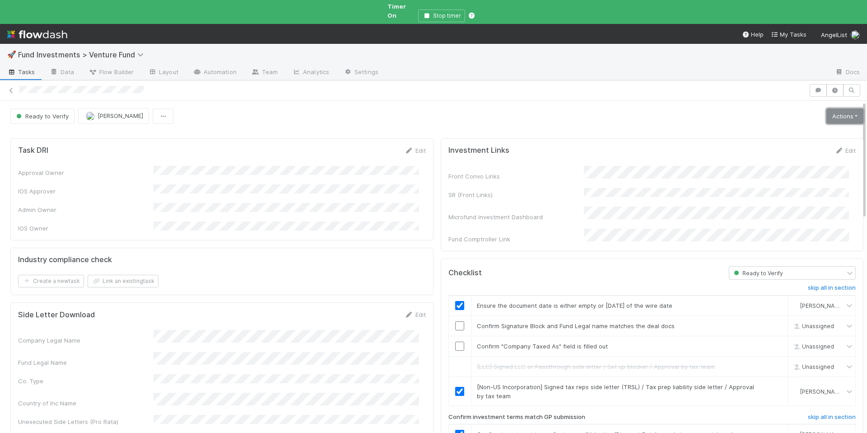
click at [826, 112] on link "Actions" at bounding box center [844, 115] width 37 height 15
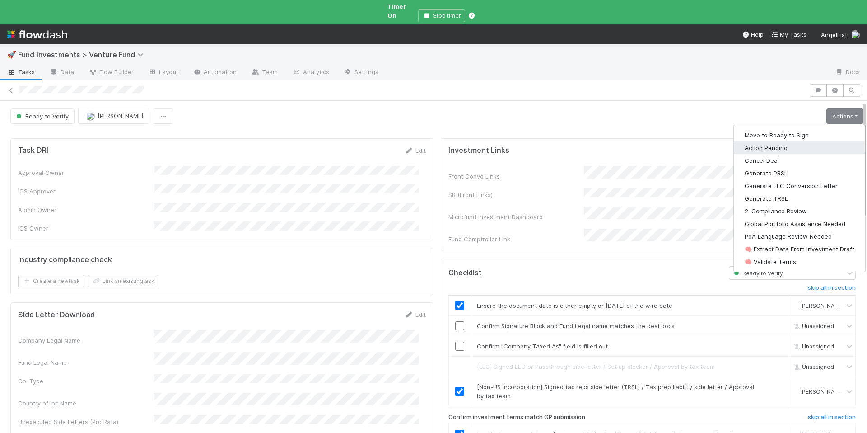
click at [796, 141] on button "Action Pending" at bounding box center [799, 147] width 131 height 13
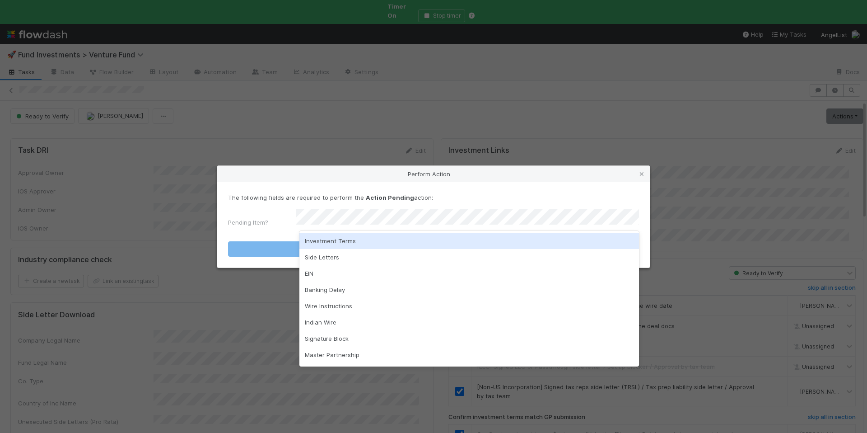
click at [399, 237] on div "Investment Terms" at bounding box center [469, 241] width 340 height 16
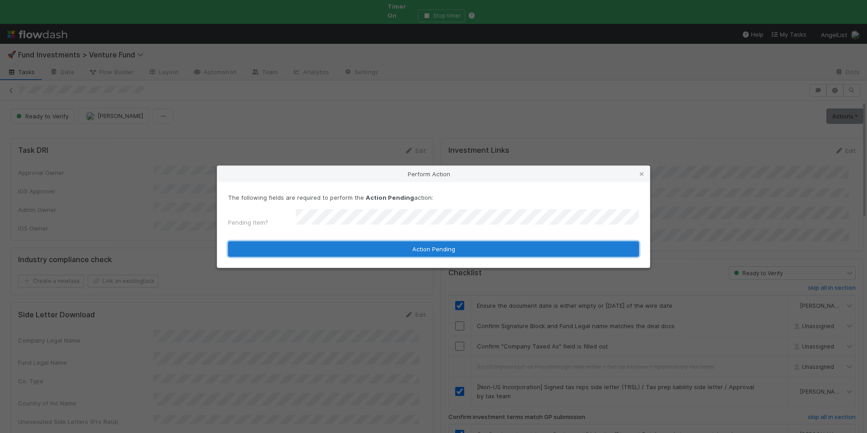
click at [409, 245] on button "Action Pending" at bounding box center [433, 248] width 411 height 15
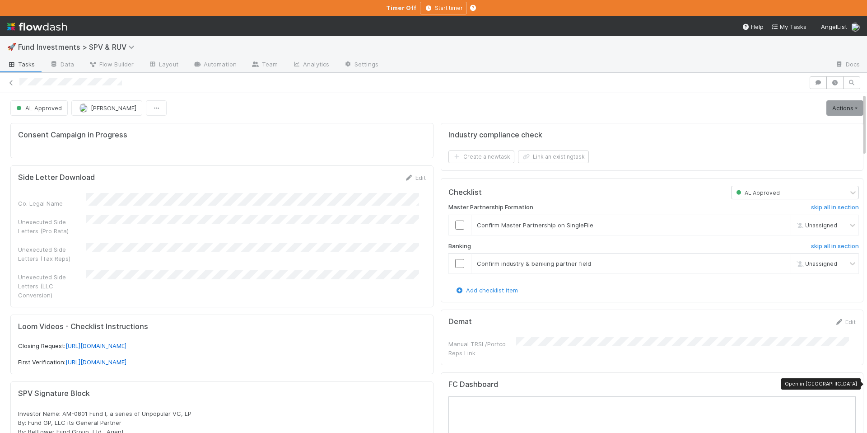
click at [847, 384] on icon at bounding box center [851, 386] width 9 height 6
click at [456, 224] on input "checkbox" at bounding box center [459, 224] width 9 height 9
click at [455, 264] on input "checkbox" at bounding box center [459, 263] width 9 height 9
drag, startPoint x: 825, startPoint y: 110, endPoint x: 817, endPoint y: 119, distance: 11.2
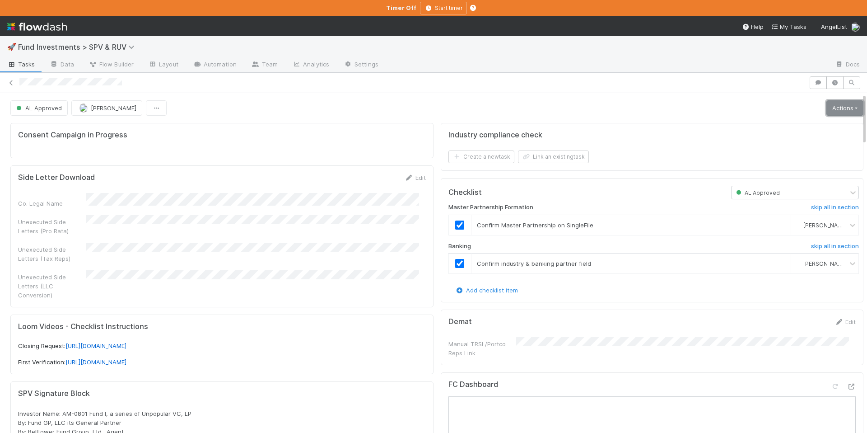
click at [826, 110] on link "Actions" at bounding box center [844, 107] width 37 height 15
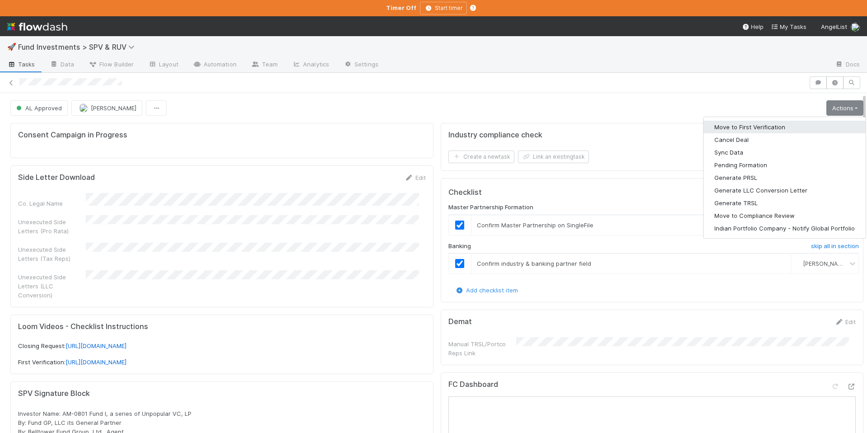
click at [809, 124] on button "Move to First Verification" at bounding box center [785, 127] width 162 height 13
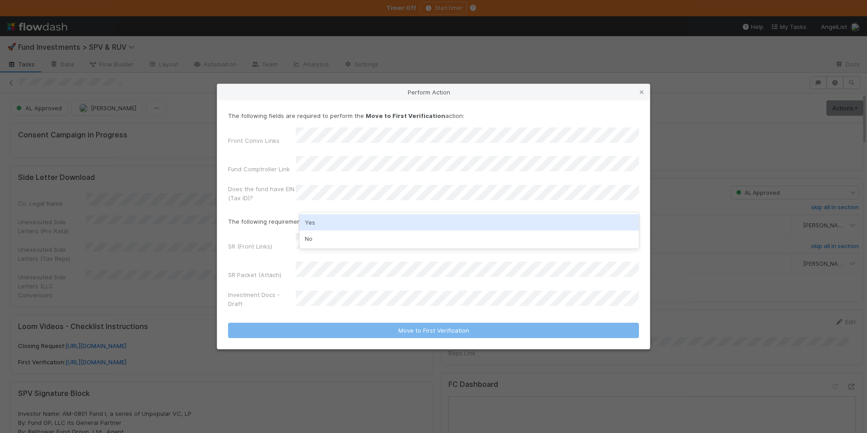
click at [329, 221] on div "Yes" at bounding box center [469, 222] width 340 height 16
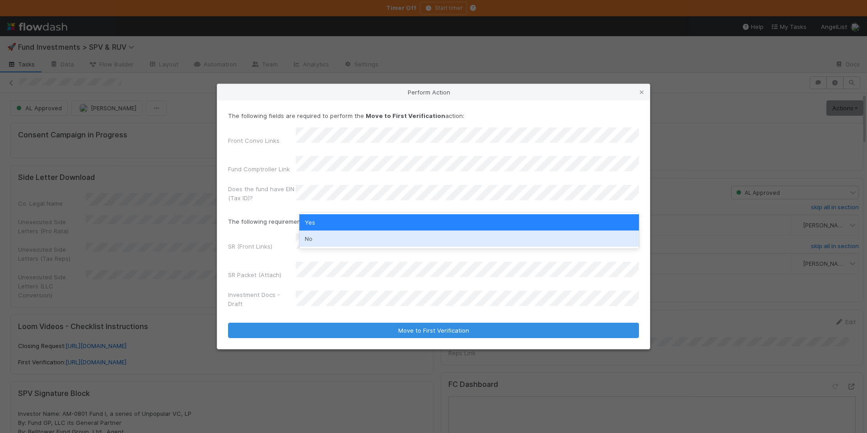
drag, startPoint x: 266, startPoint y: 256, endPoint x: 294, endPoint y: 247, distance: 28.7
click at [266, 255] on div "SR (Front Links) SR Packet (Attach) Investment Docs - Draft" at bounding box center [433, 272] width 411 height 79
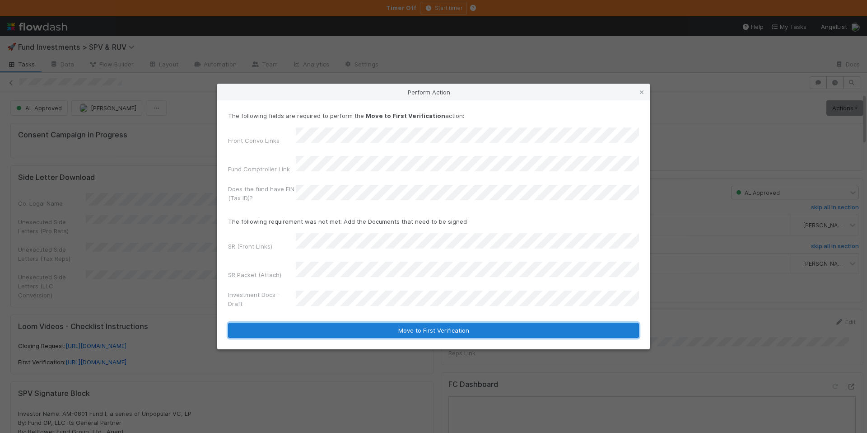
click at [441, 322] on button "Move to First Verification" at bounding box center [433, 329] width 411 height 15
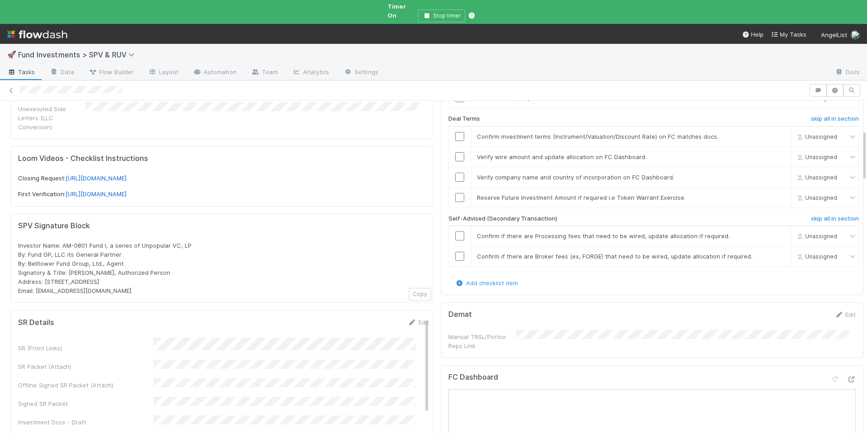
scroll to position [168, 0]
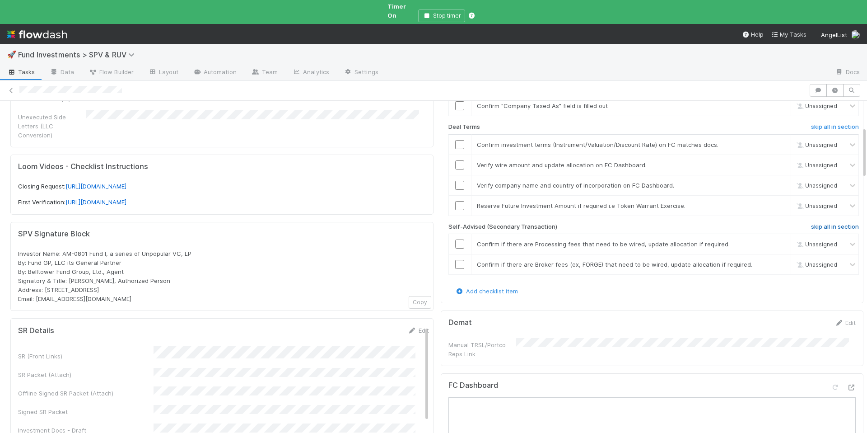
click at [811, 223] on h6 "skip all in section" at bounding box center [835, 226] width 48 height 7
click at [774, 200] on link "skip" at bounding box center [779, 203] width 11 height 7
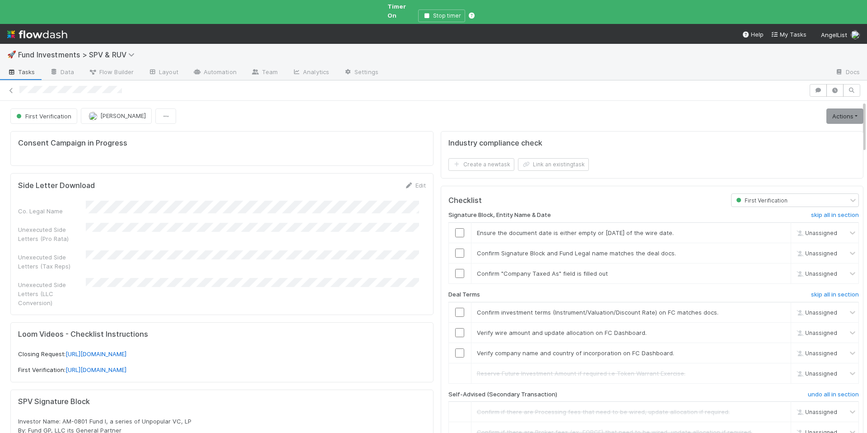
scroll to position [20, 0]
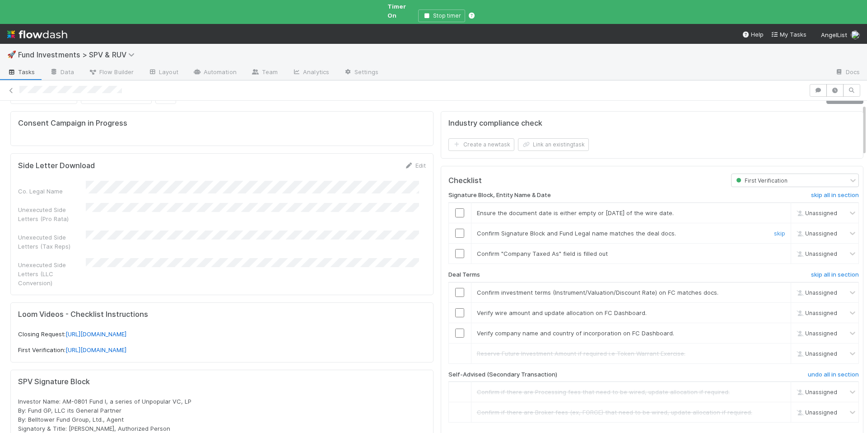
click at [455, 229] on input "checkbox" at bounding box center [459, 233] width 9 height 9
click at [449, 249] on div at bounding box center [460, 253] width 22 height 9
click at [455, 249] on input "checkbox" at bounding box center [459, 253] width 9 height 9
click at [455, 328] on input "checkbox" at bounding box center [459, 332] width 9 height 9
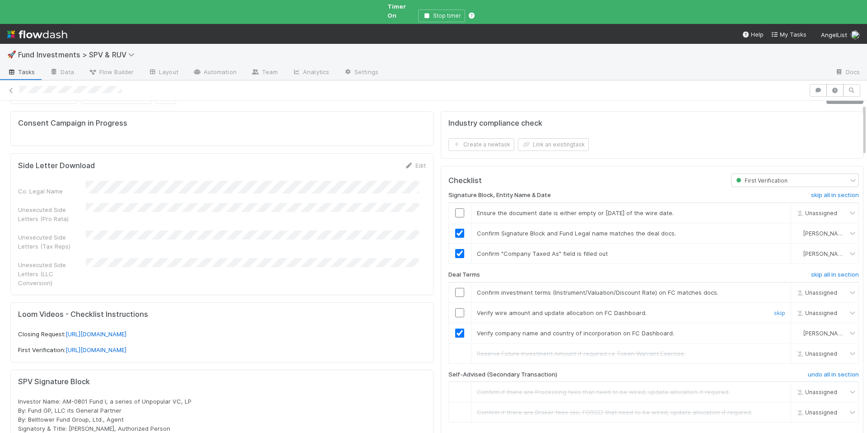
click at [455, 308] on input "checkbox" at bounding box center [459, 312] width 9 height 9
click at [455, 288] on input "checkbox" at bounding box center [459, 292] width 9 height 9
click at [455, 208] on input "checkbox" at bounding box center [459, 212] width 9 height 9
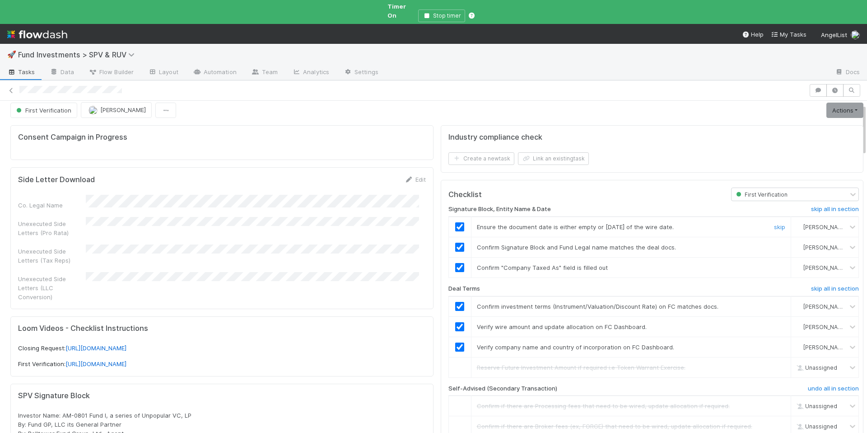
scroll to position [0, 0]
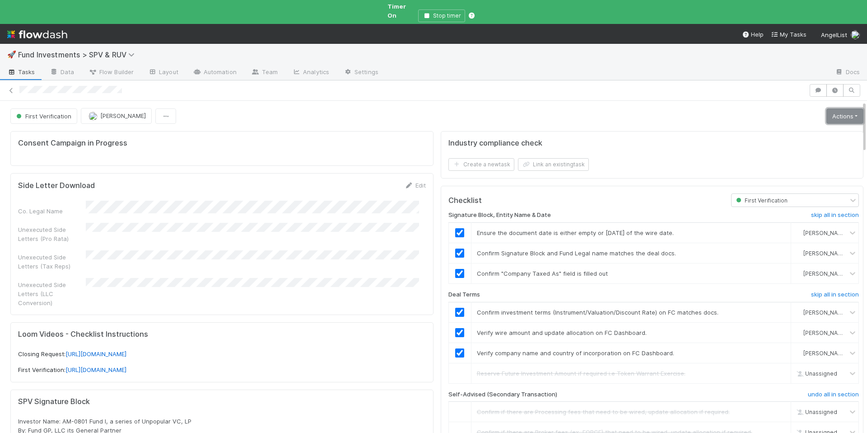
click at [831, 108] on link "Actions" at bounding box center [844, 115] width 37 height 15
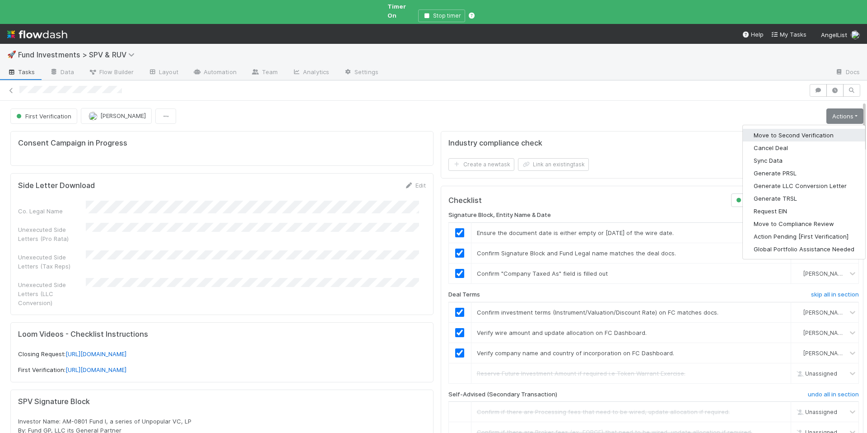
click at [808, 129] on button "Move to Second Verification" at bounding box center [804, 135] width 122 height 13
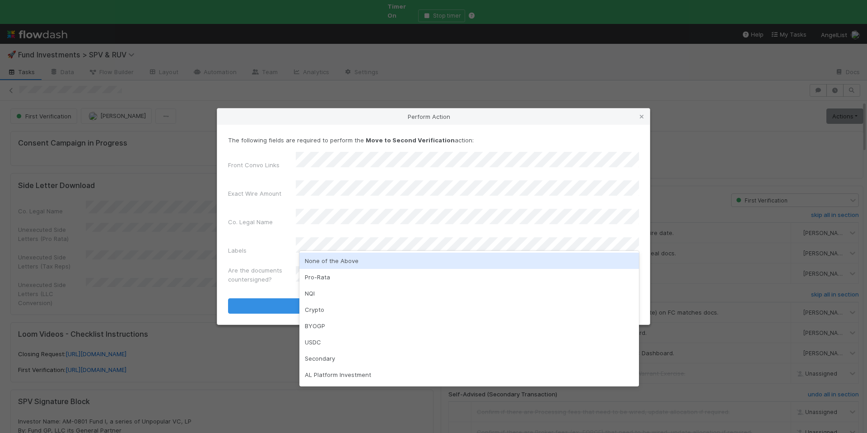
click at [341, 259] on div "None of the Above" at bounding box center [469, 260] width 340 height 16
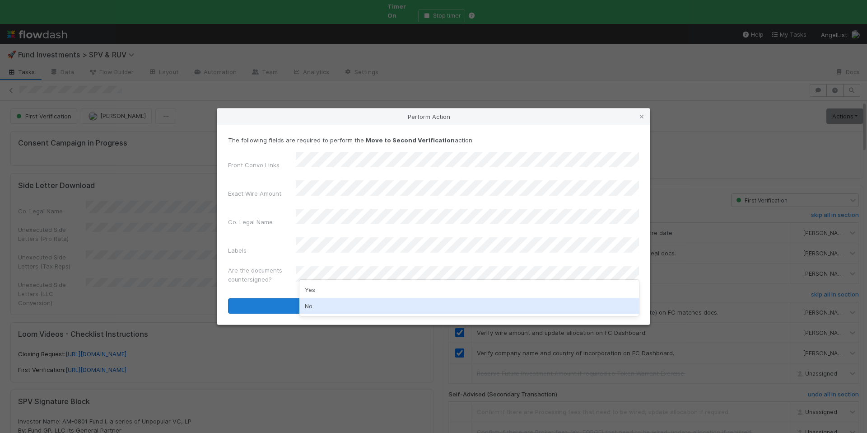
drag, startPoint x: 322, startPoint y: 302, endPoint x: 328, endPoint y: 300, distance: 5.6
click at [322, 302] on div "No" at bounding box center [469, 306] width 340 height 16
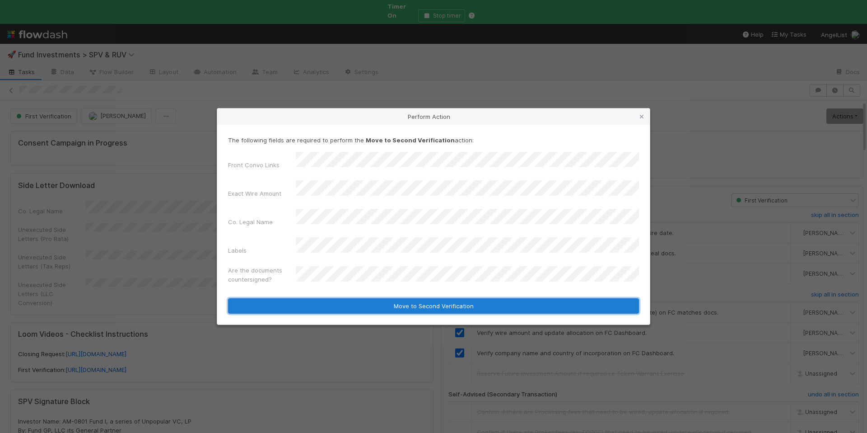
click at [351, 298] on button "Move to Second Verification" at bounding box center [433, 305] width 411 height 15
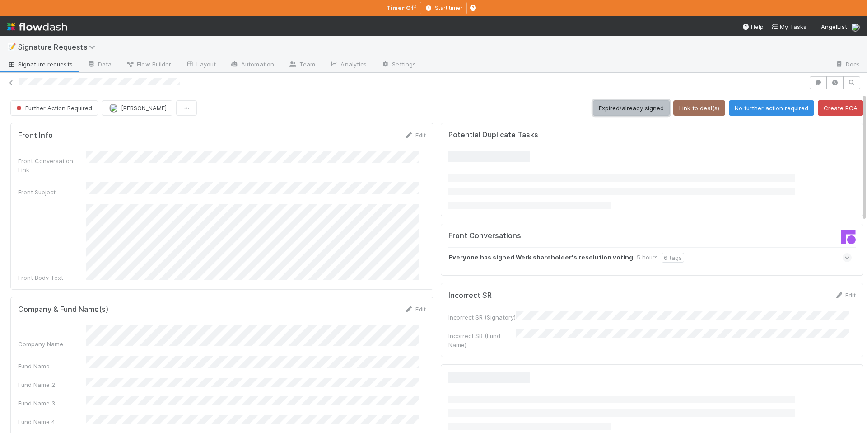
drag, startPoint x: 602, startPoint y: 108, endPoint x: 550, endPoint y: 68, distance: 65.8
click at [602, 107] on button "Expired/already signed" at bounding box center [631, 107] width 77 height 15
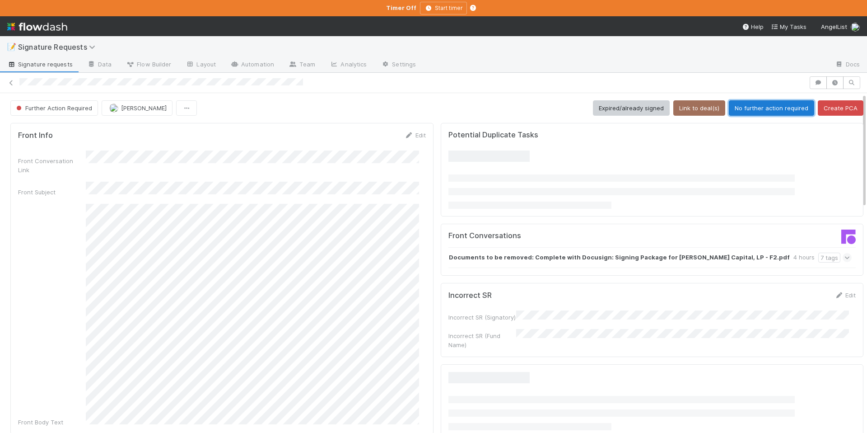
drag, startPoint x: 742, startPoint y: 111, endPoint x: 709, endPoint y: 71, distance: 52.0
click at [742, 111] on button "No further action required" at bounding box center [771, 107] width 85 height 15
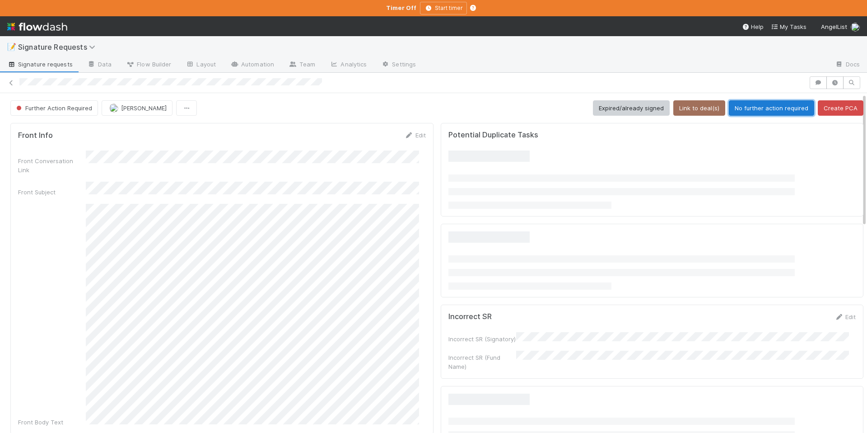
click at [775, 107] on button "No further action required" at bounding box center [771, 107] width 85 height 15
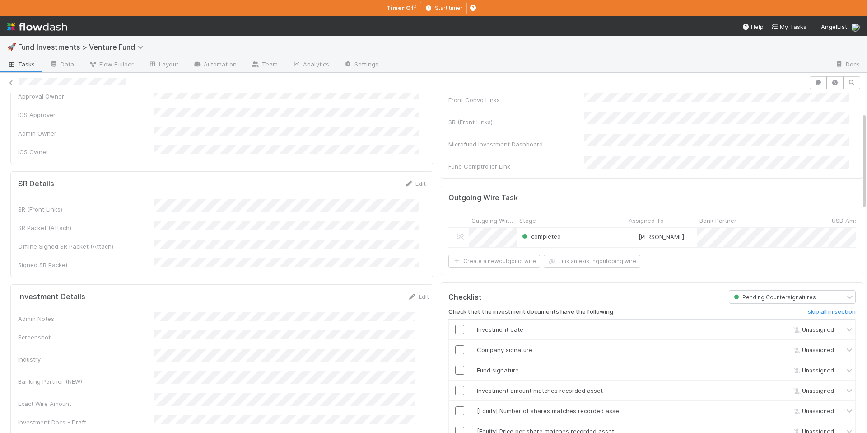
scroll to position [69, 0]
click at [456, 327] on input "checkbox" at bounding box center [459, 328] width 9 height 9
click at [455, 364] on input "checkbox" at bounding box center [459, 367] width 9 height 9
click at [452, 349] on td at bounding box center [459, 346] width 23 height 20
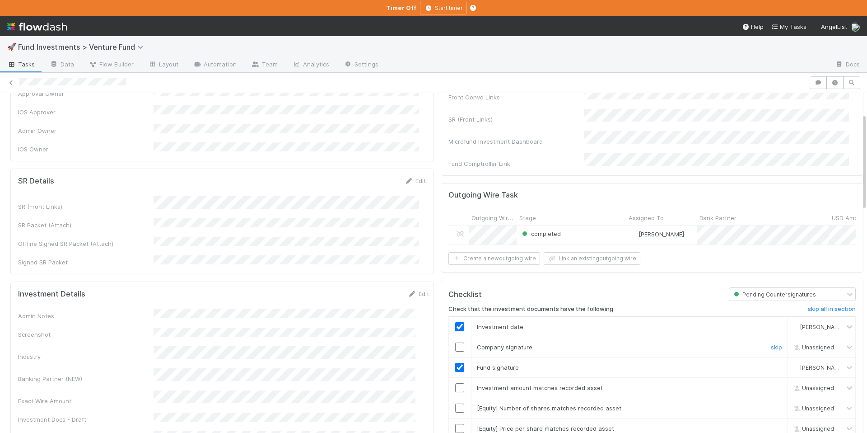
click at [455, 346] on input "checkbox" at bounding box center [459, 346] width 9 height 9
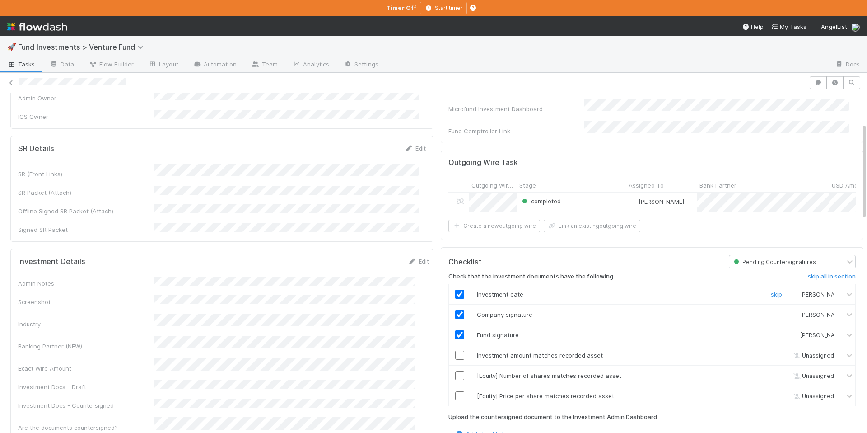
scroll to position [104, 0]
click at [455, 352] on input "checkbox" at bounding box center [459, 354] width 9 height 9
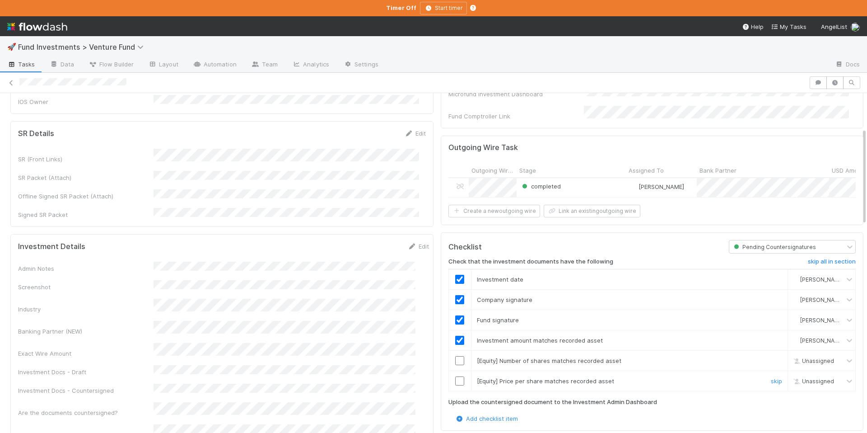
scroll to position [125, 0]
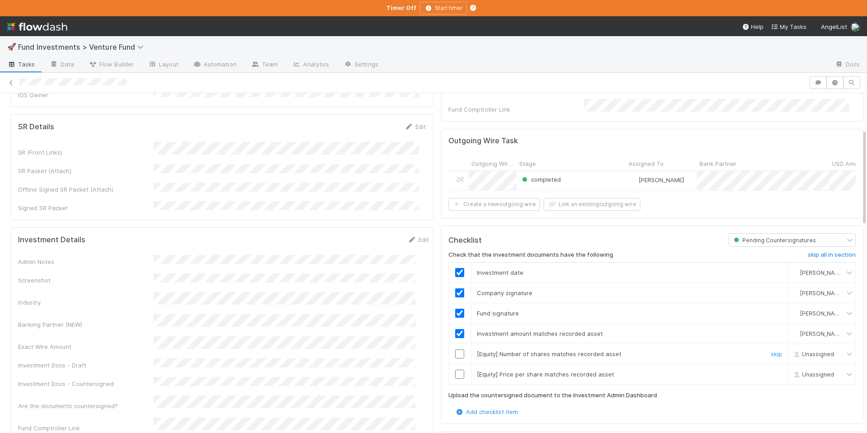
click at [455, 349] on input "checkbox" at bounding box center [459, 353] width 9 height 9
click at [455, 373] on input "checkbox" at bounding box center [459, 373] width 9 height 9
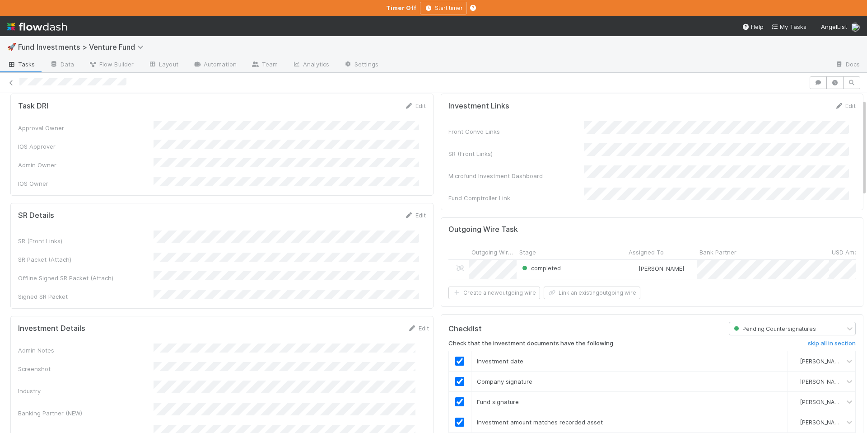
scroll to position [0, 0]
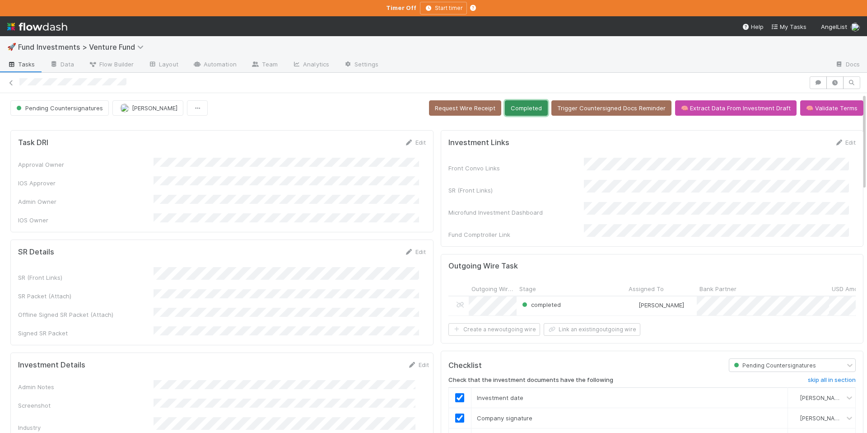
click at [509, 112] on button "Completed" at bounding box center [526, 107] width 43 height 15
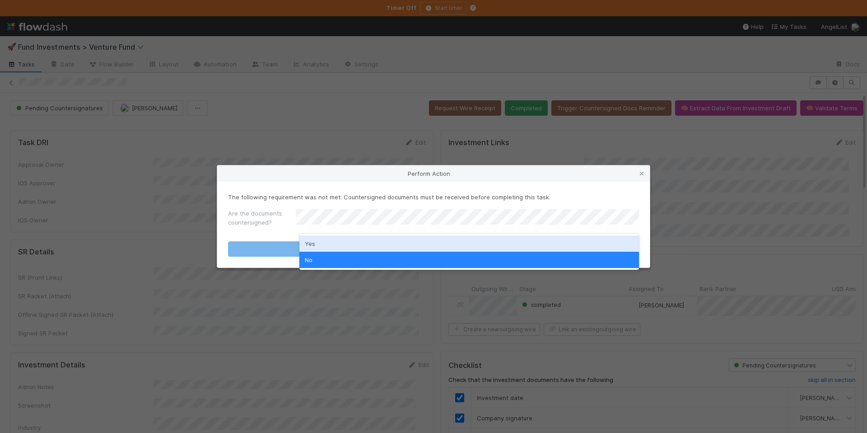
click at [341, 247] on div "Yes" at bounding box center [469, 243] width 340 height 16
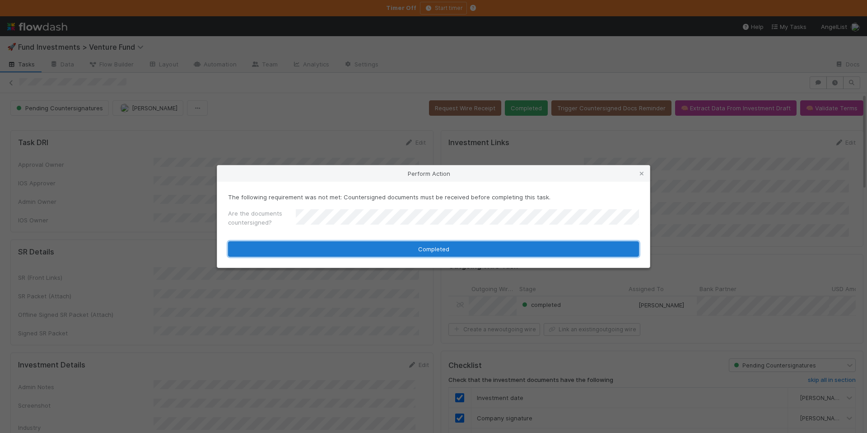
click at [382, 244] on button "Completed" at bounding box center [433, 248] width 411 height 15
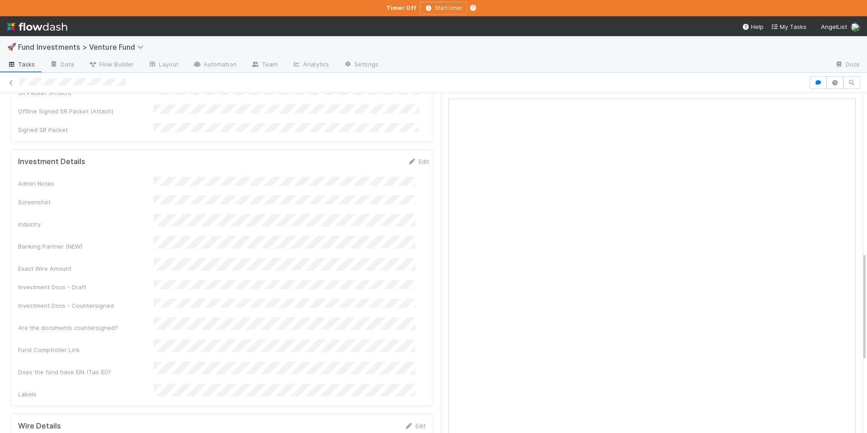
scroll to position [497, 0]
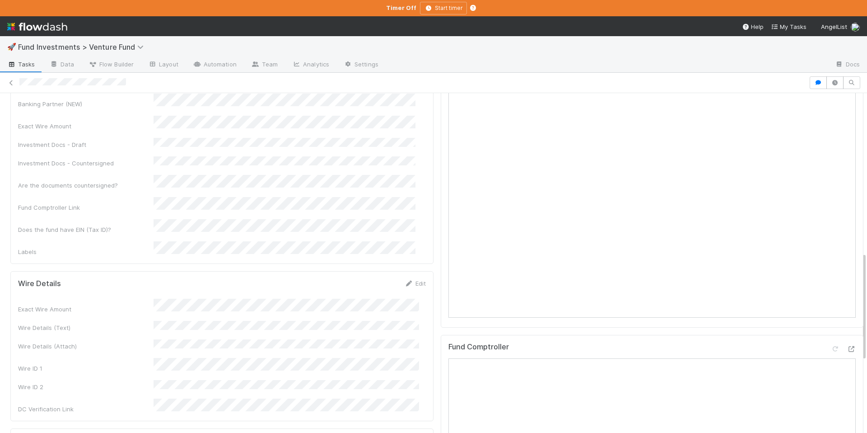
drag, startPoint x: 177, startPoint y: 369, endPoint x: 62, endPoint y: 369, distance: 115.2
copy span "Fund III, a series of Explorer34 Fund, LP"
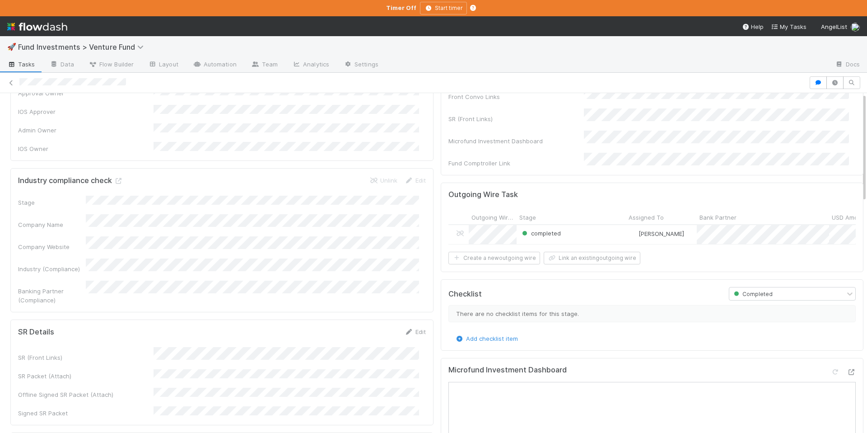
scroll to position [0, 0]
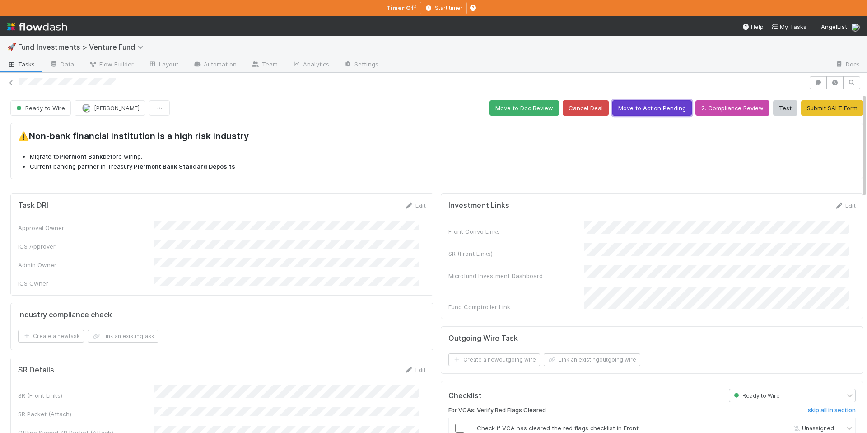
click at [667, 107] on button "Move to Action Pending" at bounding box center [651, 107] width 79 height 15
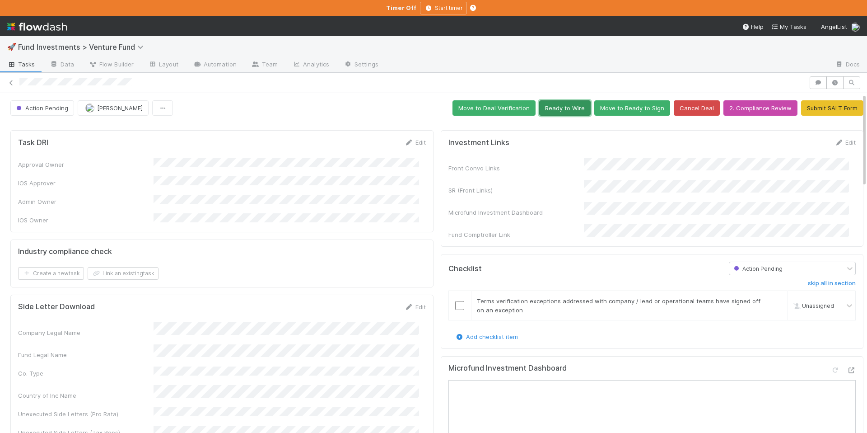
click at [546, 112] on button "Ready to Wire" at bounding box center [564, 107] width 51 height 15
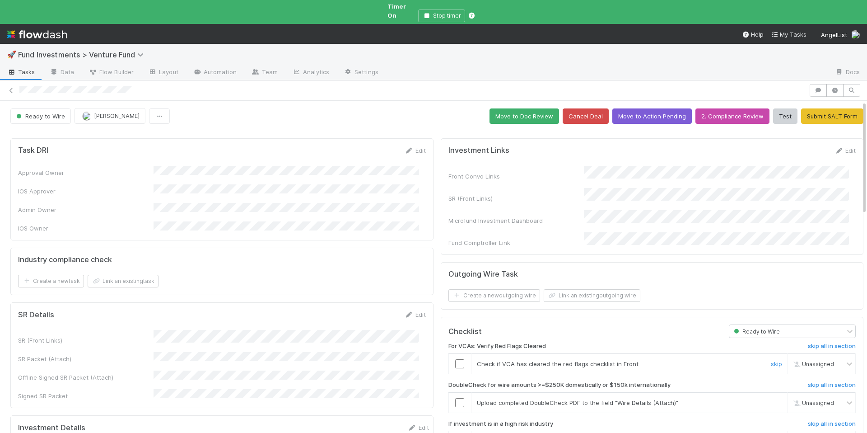
click at [456, 359] on input "checkbox" at bounding box center [459, 363] width 9 height 9
click at [800, 360] on span "[PERSON_NAME]" at bounding box center [822, 363] width 44 height 7
type input "jack"
click at [807, 387] on div "[PERSON_NAME]" at bounding box center [808, 381] width 67 height 15
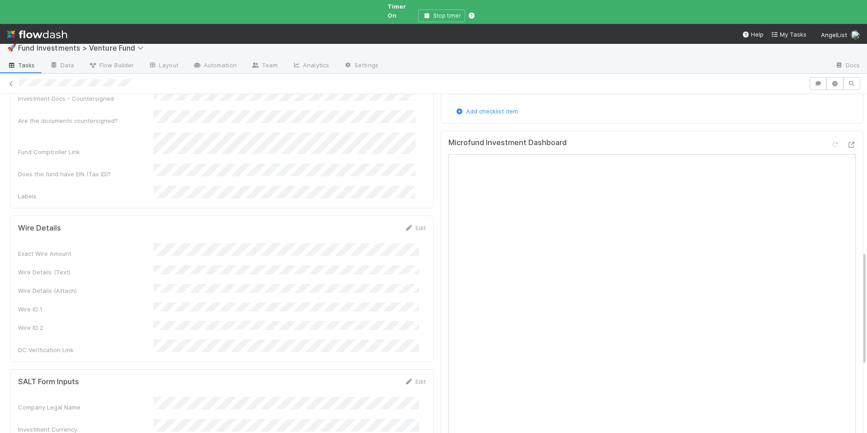
scroll to position [471, 0]
click at [409, 222] on link "Edit" at bounding box center [415, 225] width 21 height 7
click at [365, 221] on button "Save" at bounding box center [378, 228] width 26 height 15
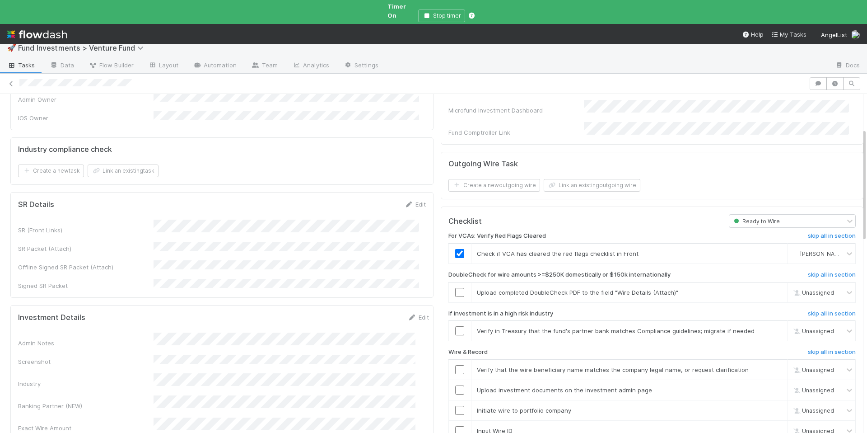
scroll to position [102, 0]
click at [455, 289] on input "checkbox" at bounding box center [459, 293] width 9 height 9
click at [455, 328] on input "checkbox" at bounding box center [459, 332] width 9 height 9
click at [455, 367] on input "checkbox" at bounding box center [459, 371] width 9 height 9
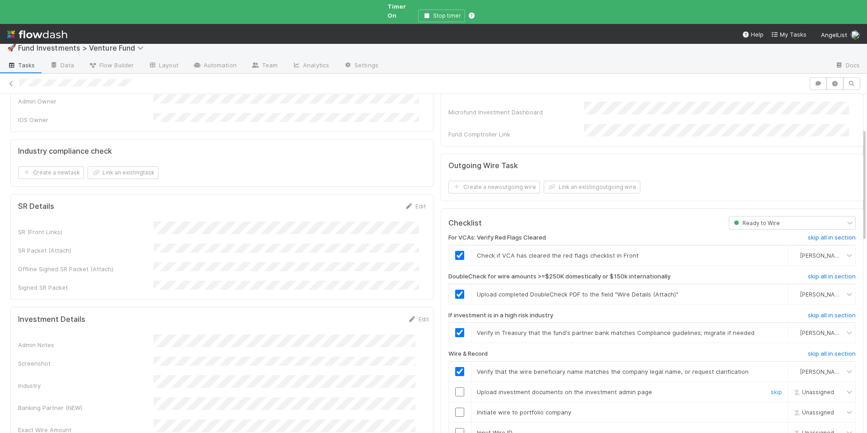
click at [455, 387] on input "checkbox" at bounding box center [459, 391] width 9 height 9
click at [455, 407] on input "checkbox" at bounding box center [459, 411] width 9 height 9
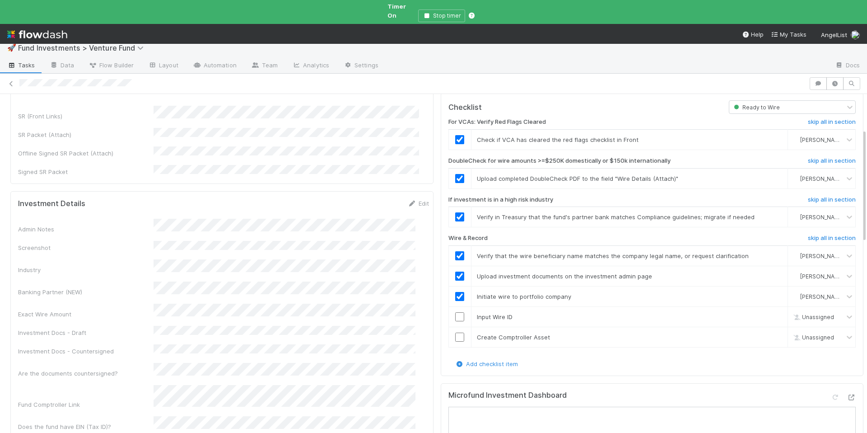
scroll to position [261, 0]
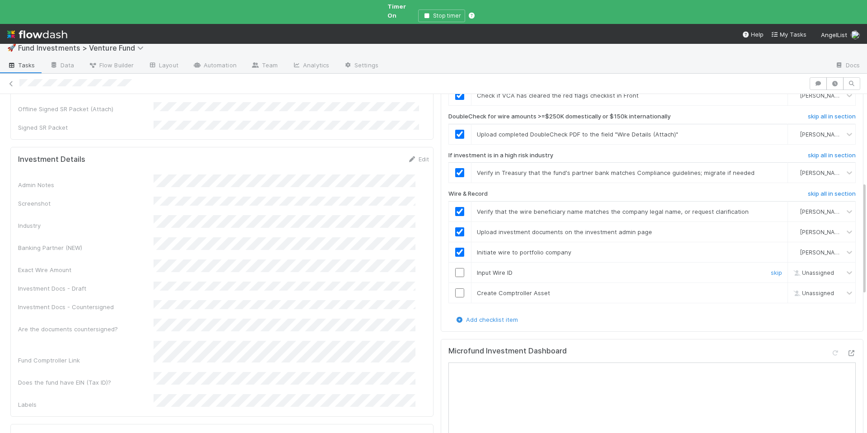
click at [455, 268] on input "checkbox" at bounding box center [459, 272] width 9 height 9
click at [455, 288] on input "checkbox" at bounding box center [459, 292] width 9 height 9
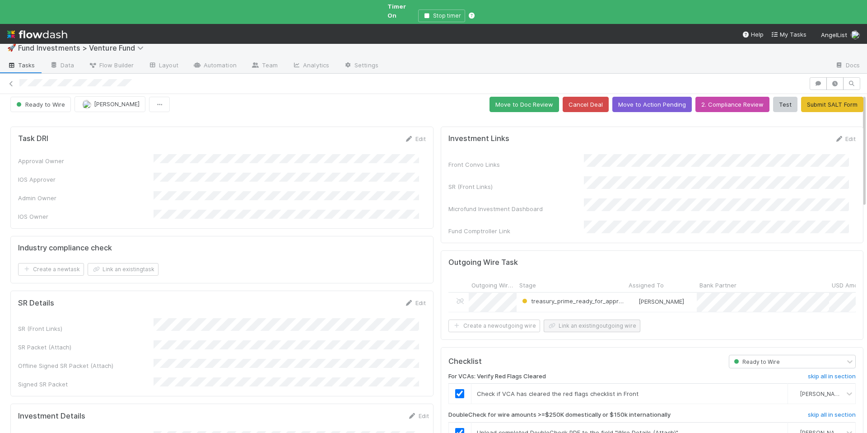
scroll to position [0, 0]
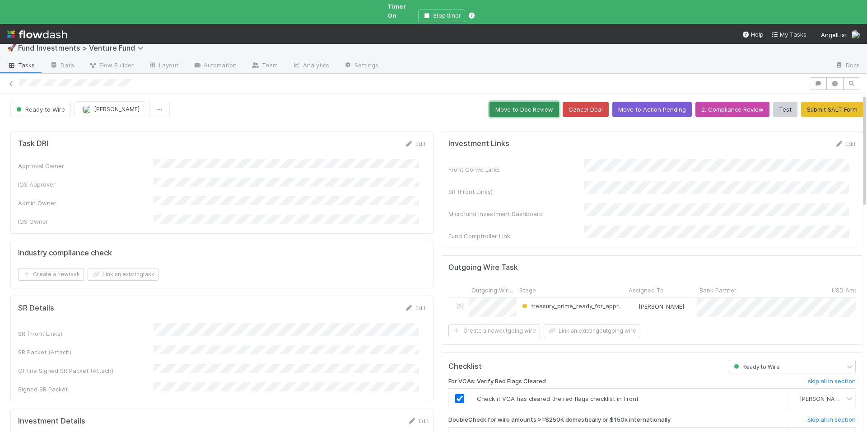
click at [518, 102] on button "Move to Doc Review" at bounding box center [525, 109] width 70 height 15
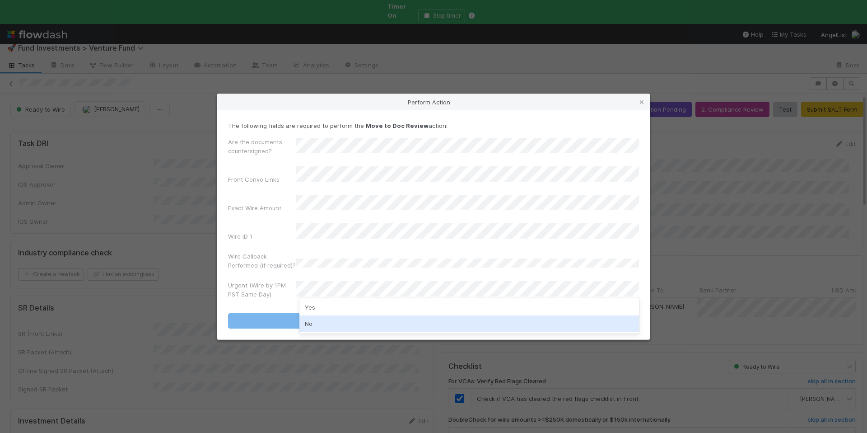
click at [323, 321] on div "No" at bounding box center [469, 323] width 340 height 16
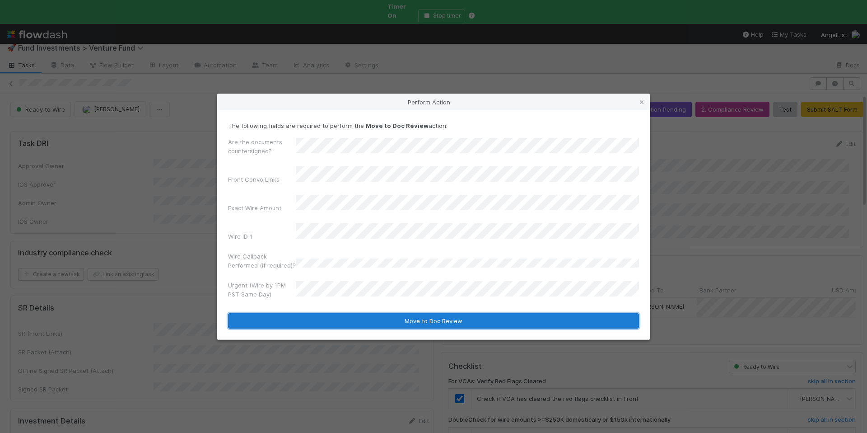
click at [388, 314] on button "Move to Doc Review" at bounding box center [433, 320] width 411 height 15
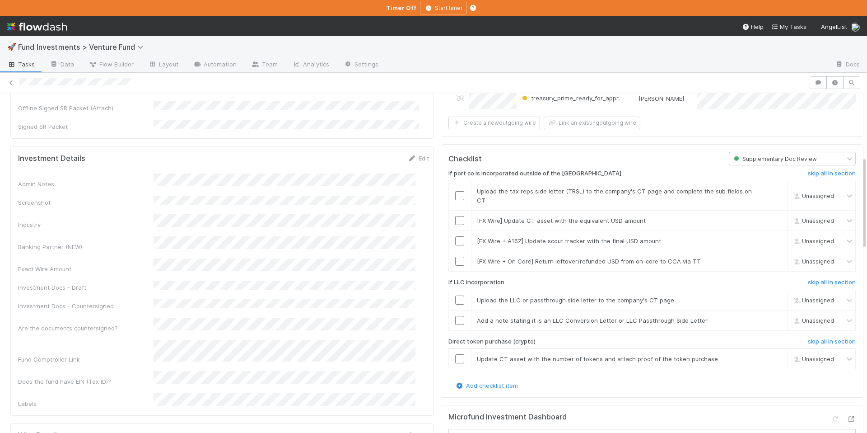
scroll to position [195, 0]
